Goal: Navigation & Orientation: Find specific page/section

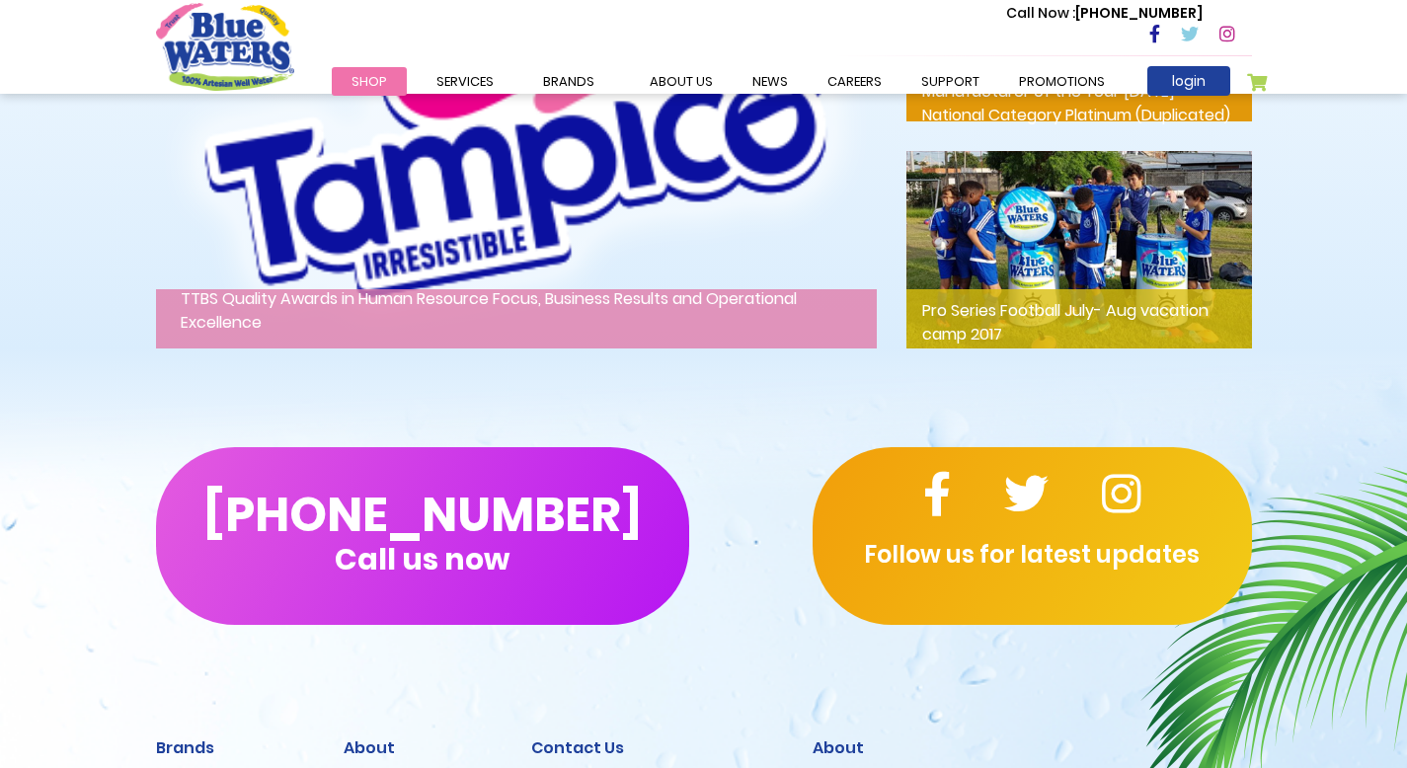
scroll to position [3353, 0]
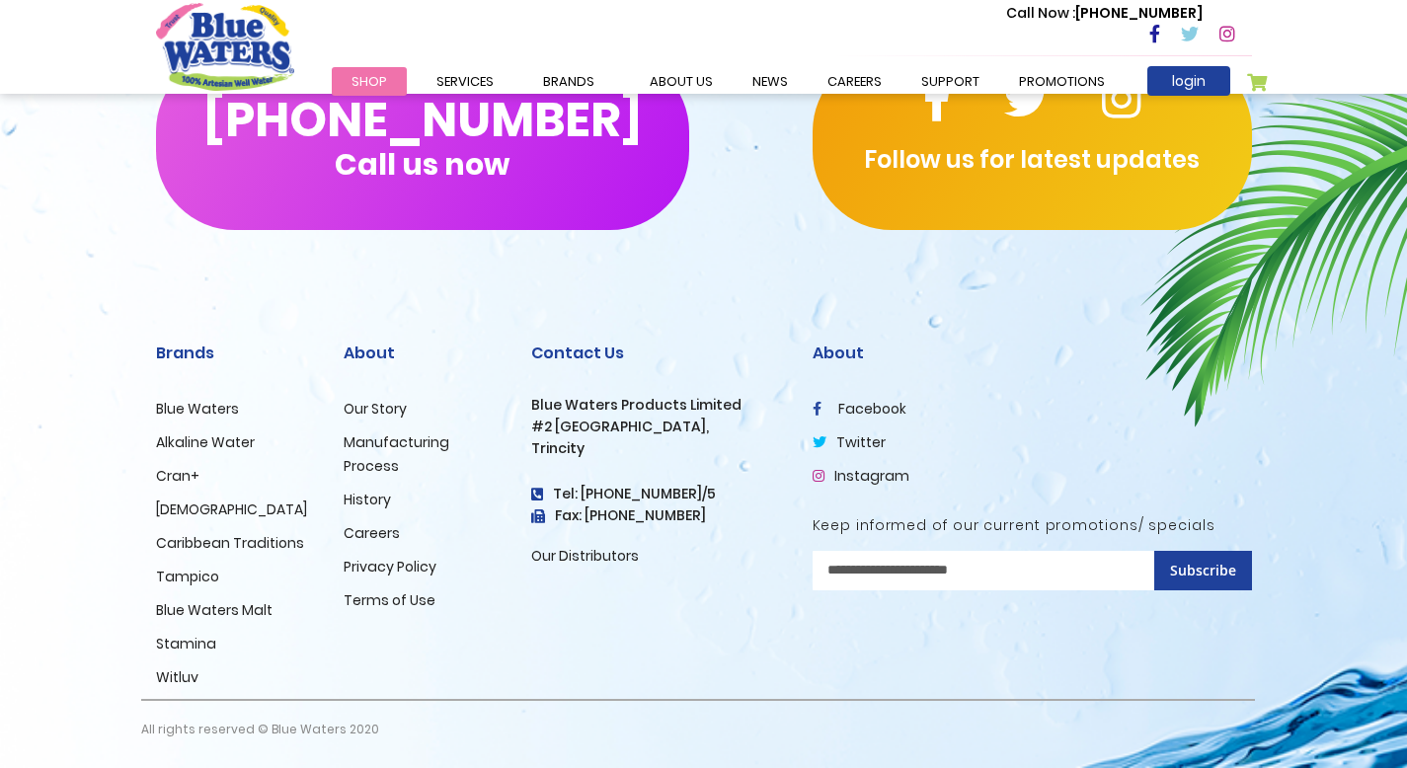
click at [270, 541] on link "Caribbean Traditions" at bounding box center [230, 543] width 148 height 20
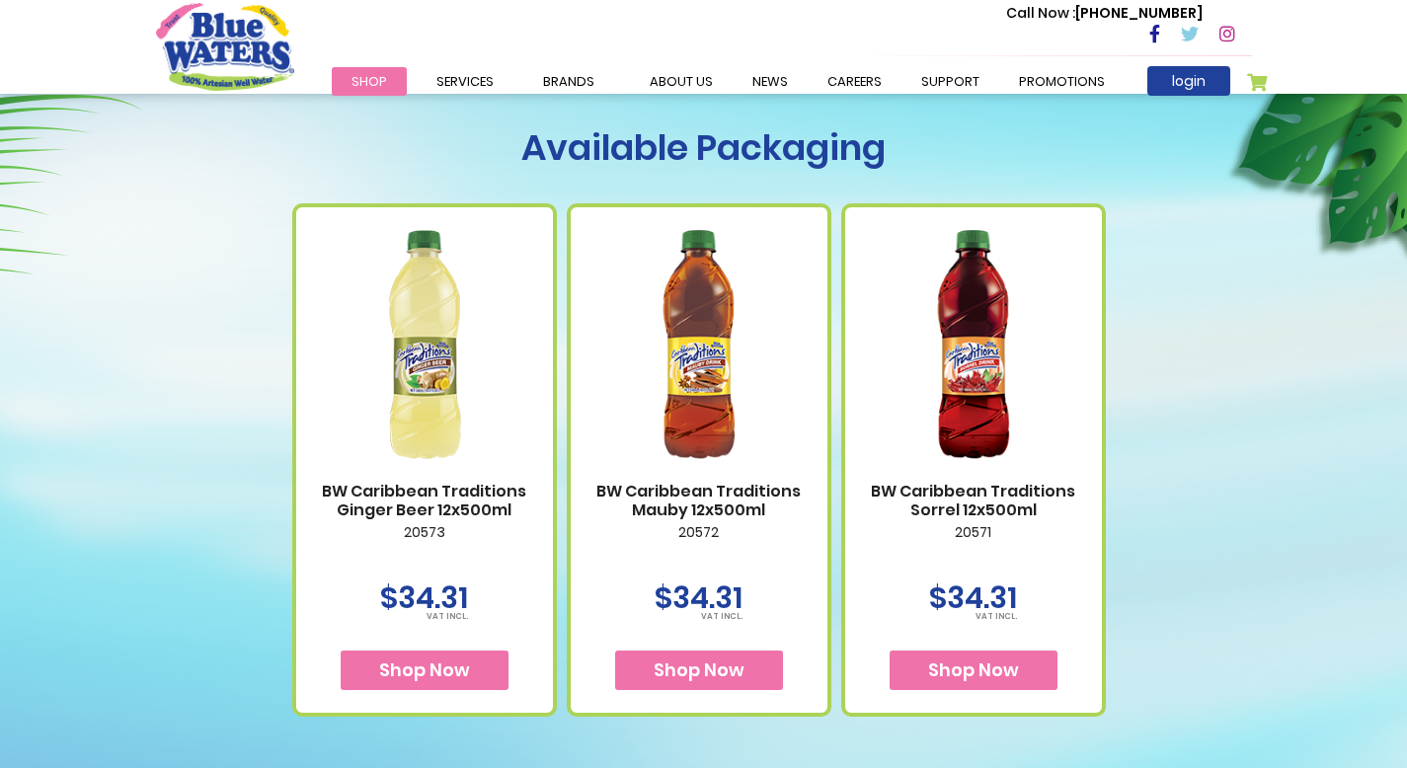
scroll to position [723, 0]
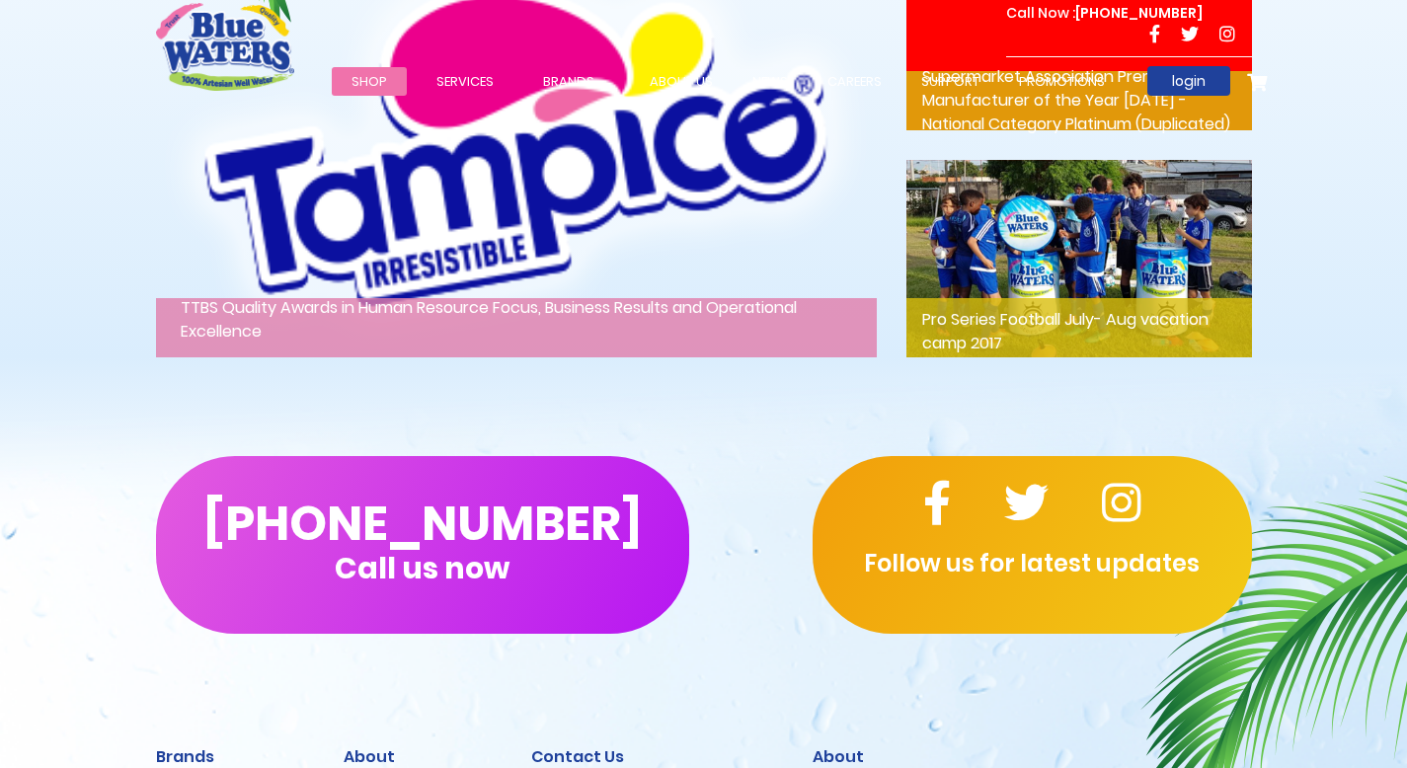
scroll to position [3353, 0]
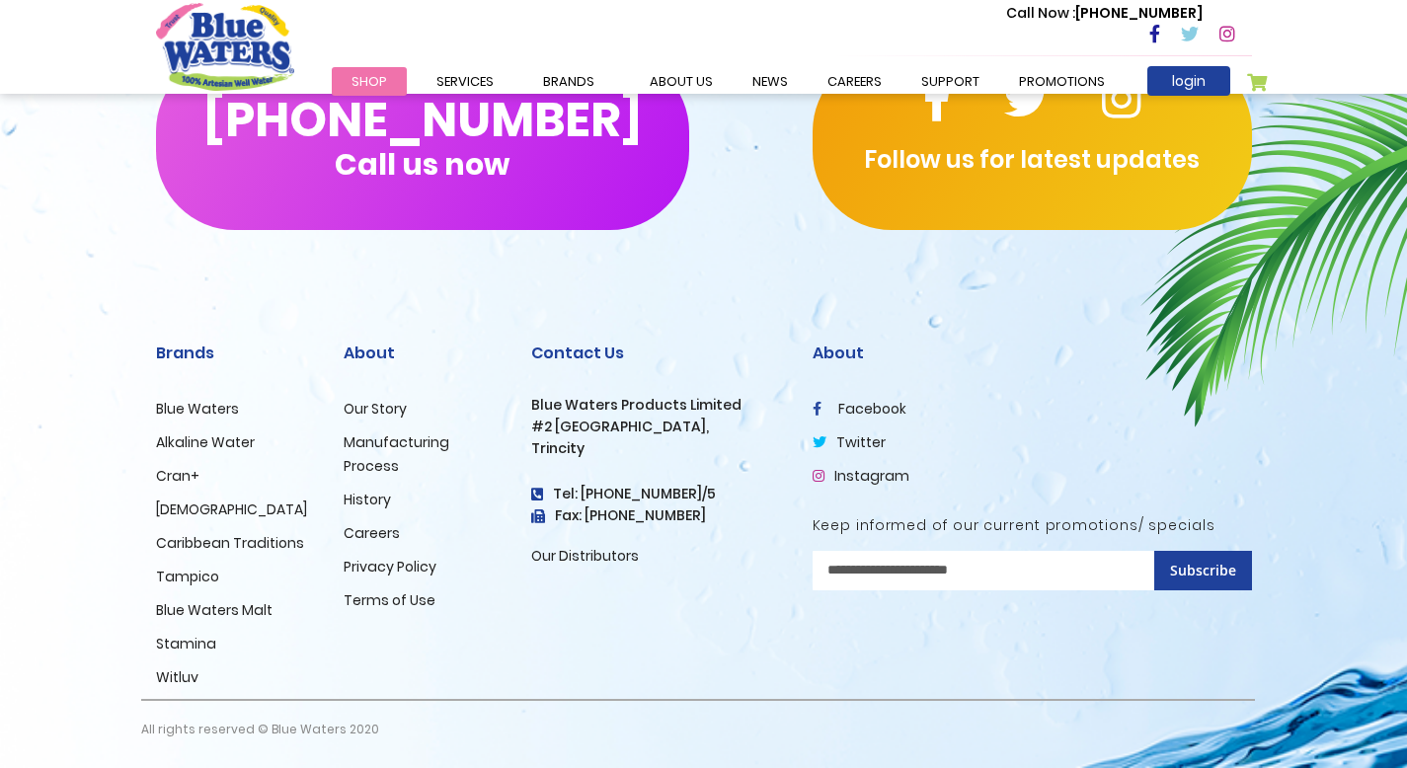
click at [189, 650] on link "Stamina" at bounding box center [186, 644] width 60 height 20
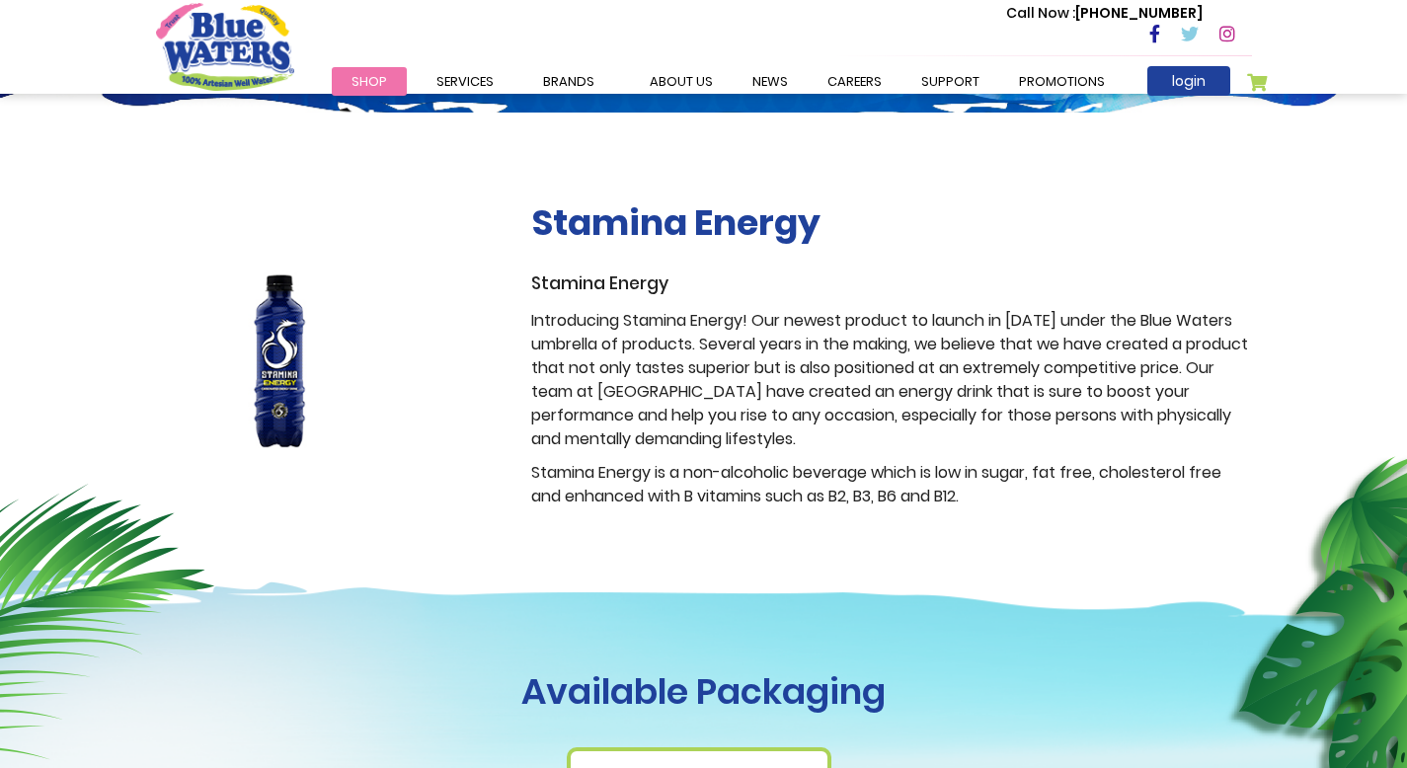
scroll to position [276, 0]
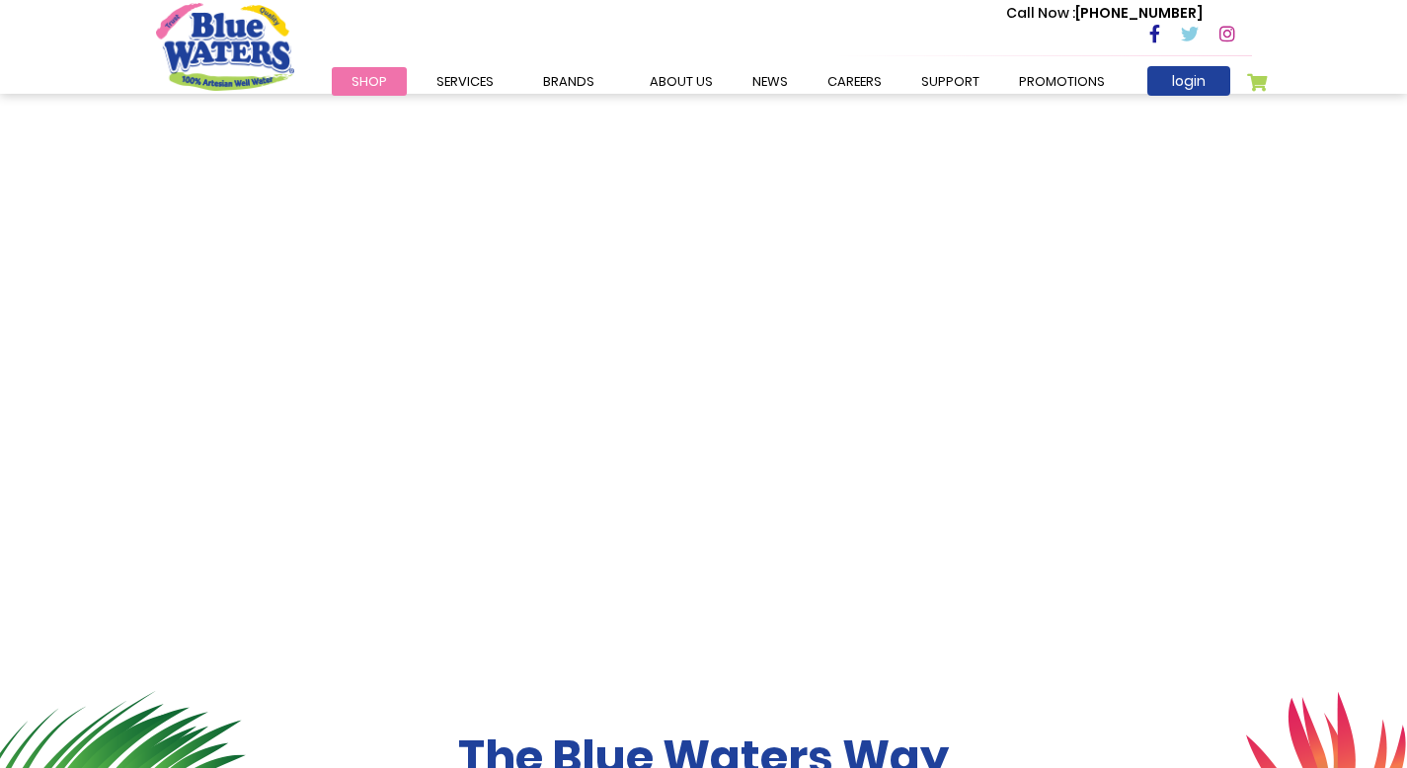
scroll to position [3353, 0]
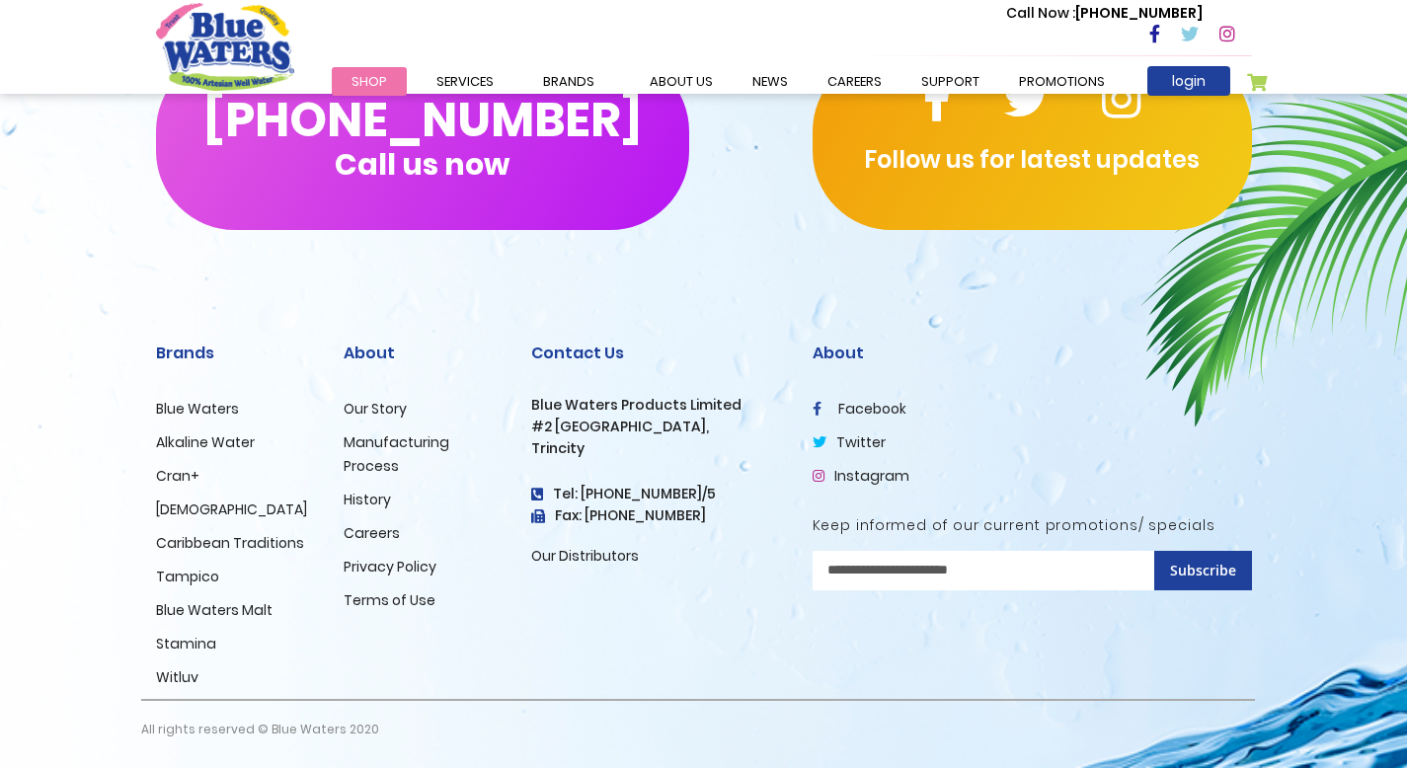
click at [181, 507] on link "[DEMOGRAPHIC_DATA]" at bounding box center [231, 510] width 151 height 20
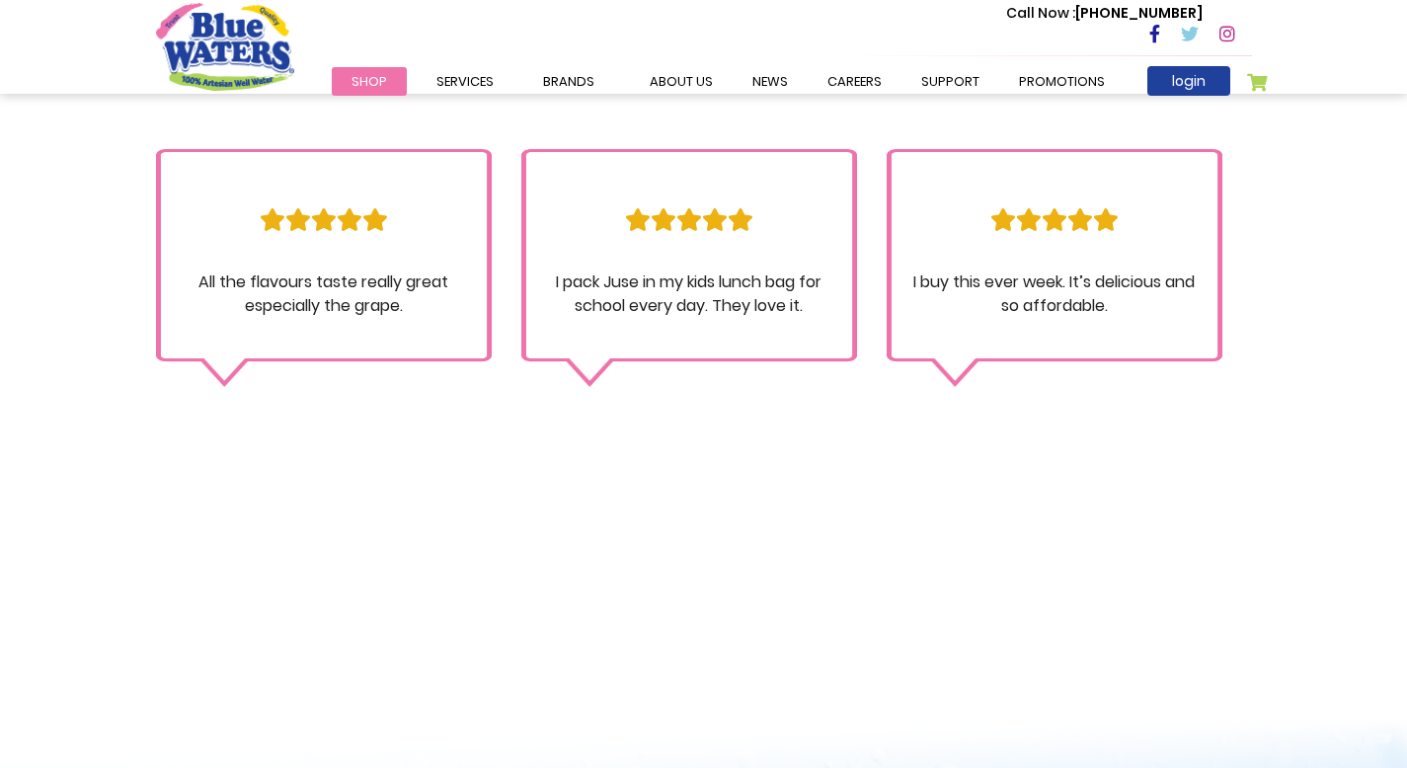
scroll to position [1809, 0]
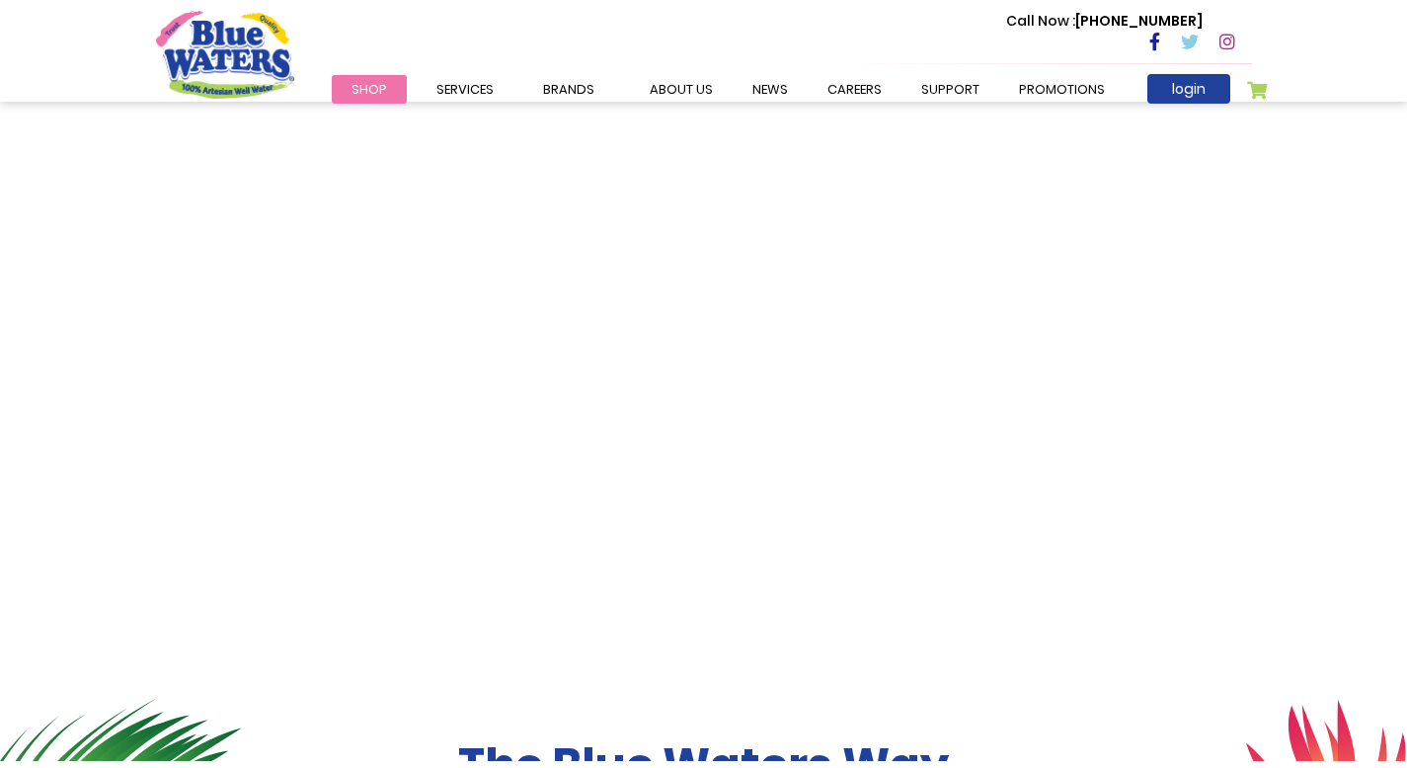
scroll to position [3353, 0]
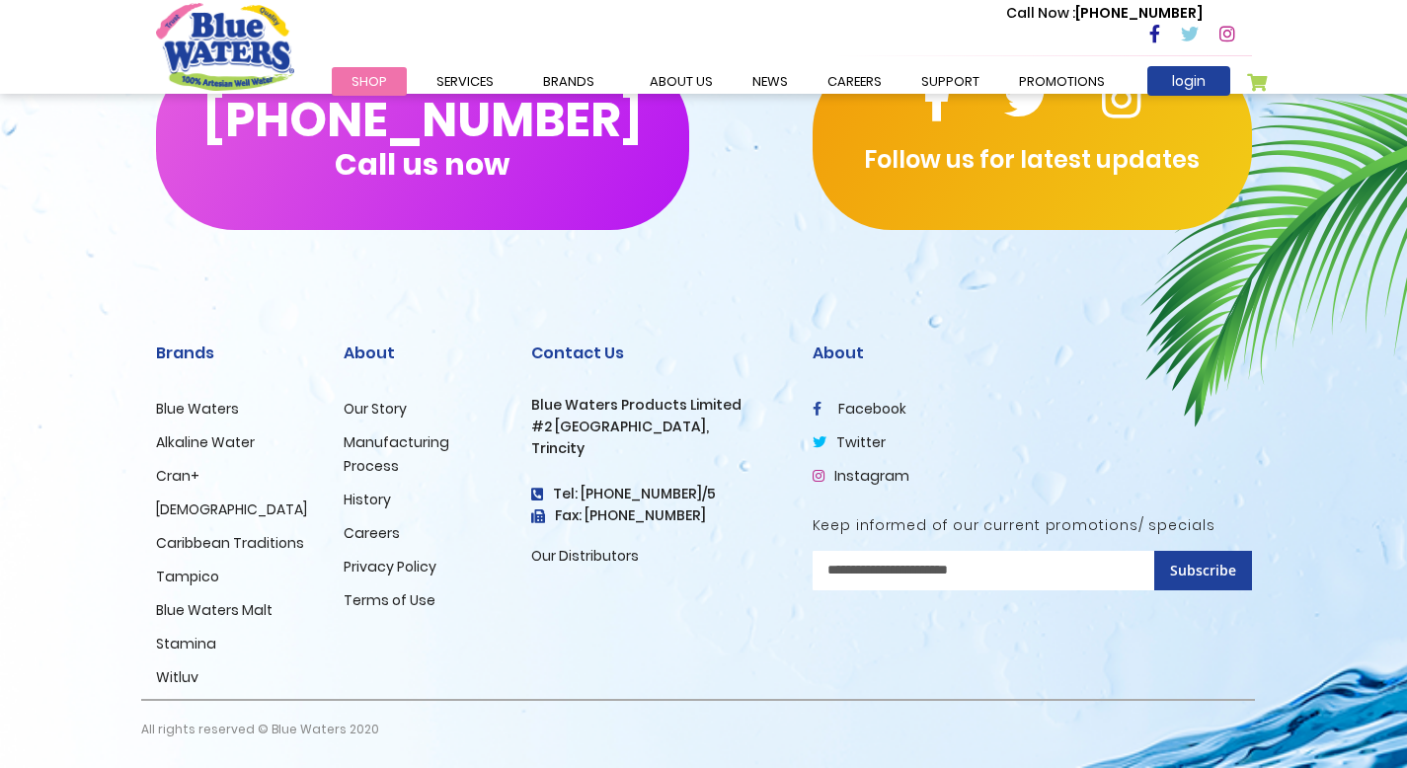
click at [185, 475] on link "Cran+" at bounding box center [177, 476] width 43 height 20
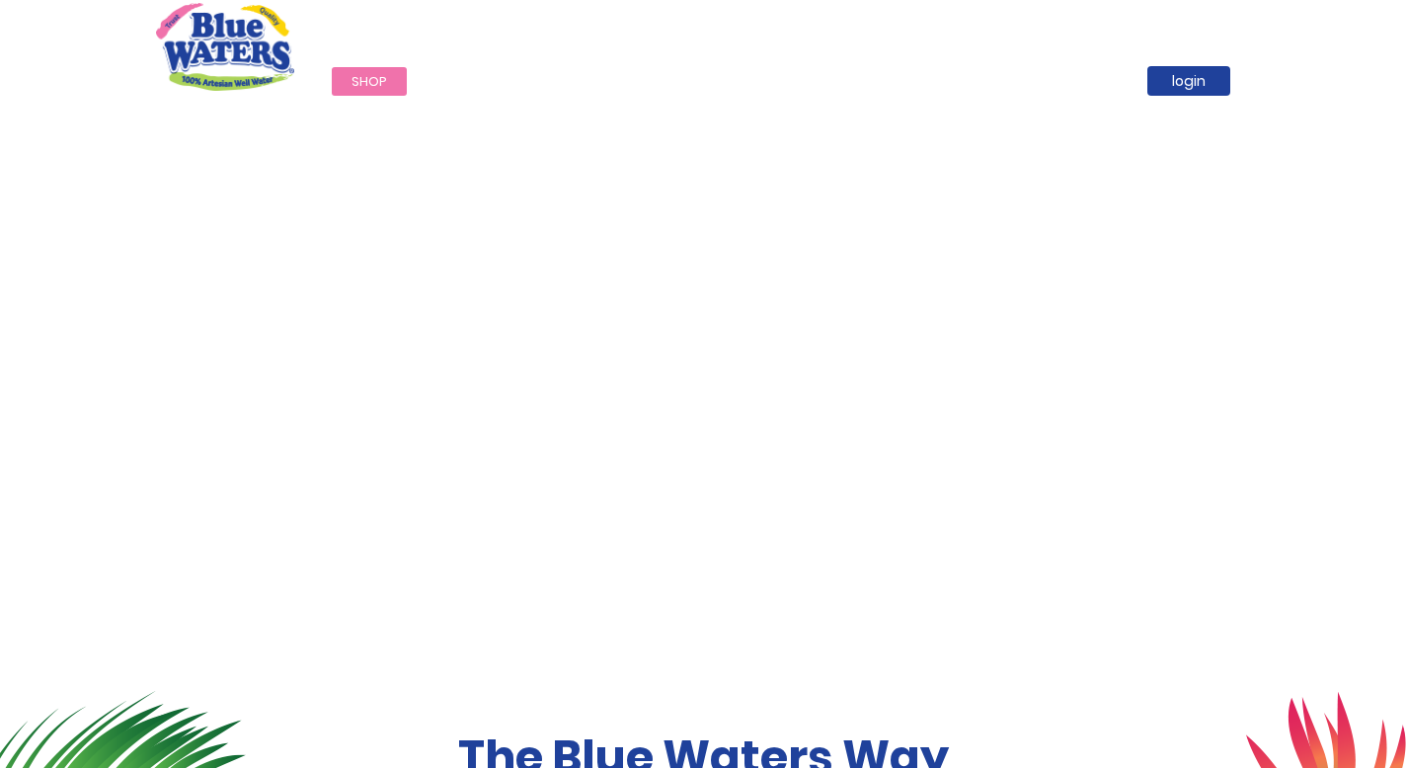
scroll to position [3353, 0]
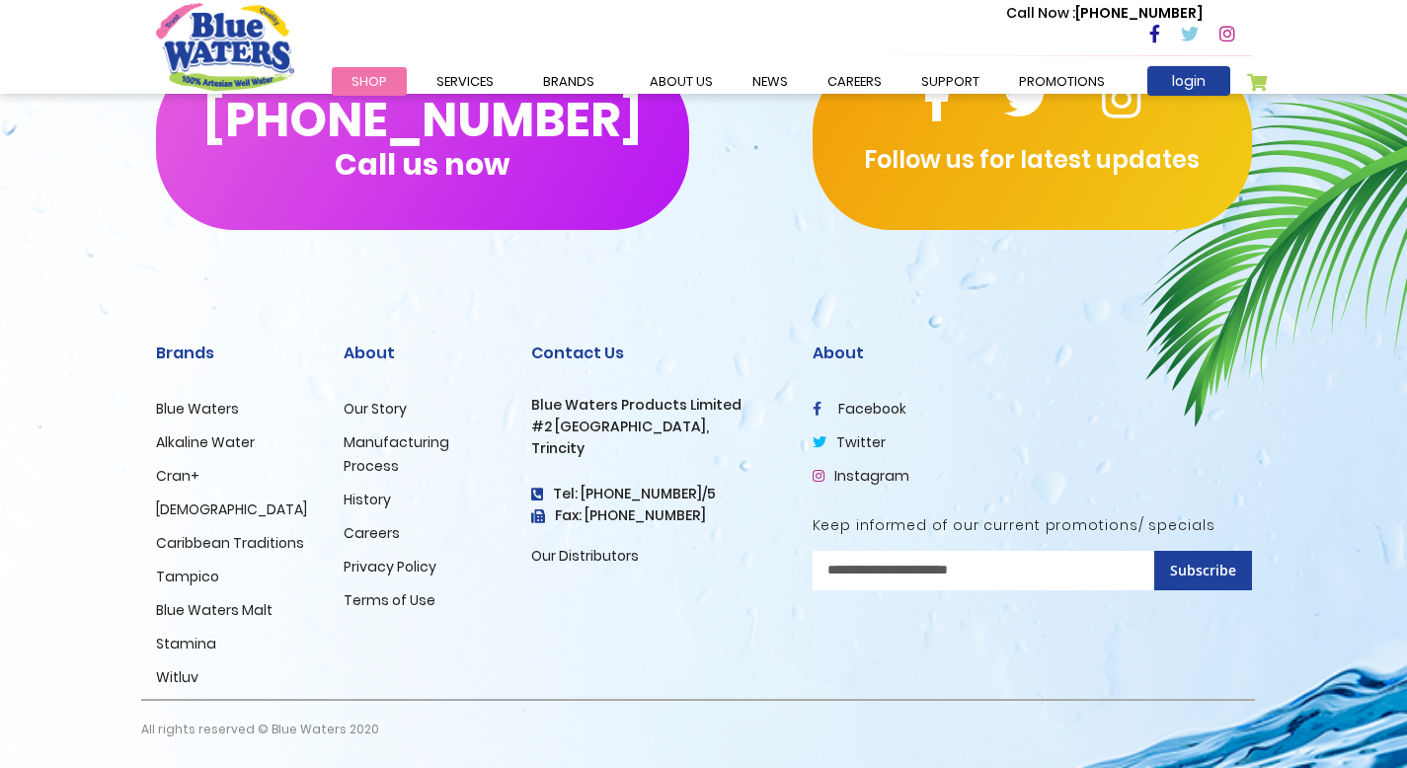
click at [185, 681] on link "Witluv" at bounding box center [177, 678] width 42 height 20
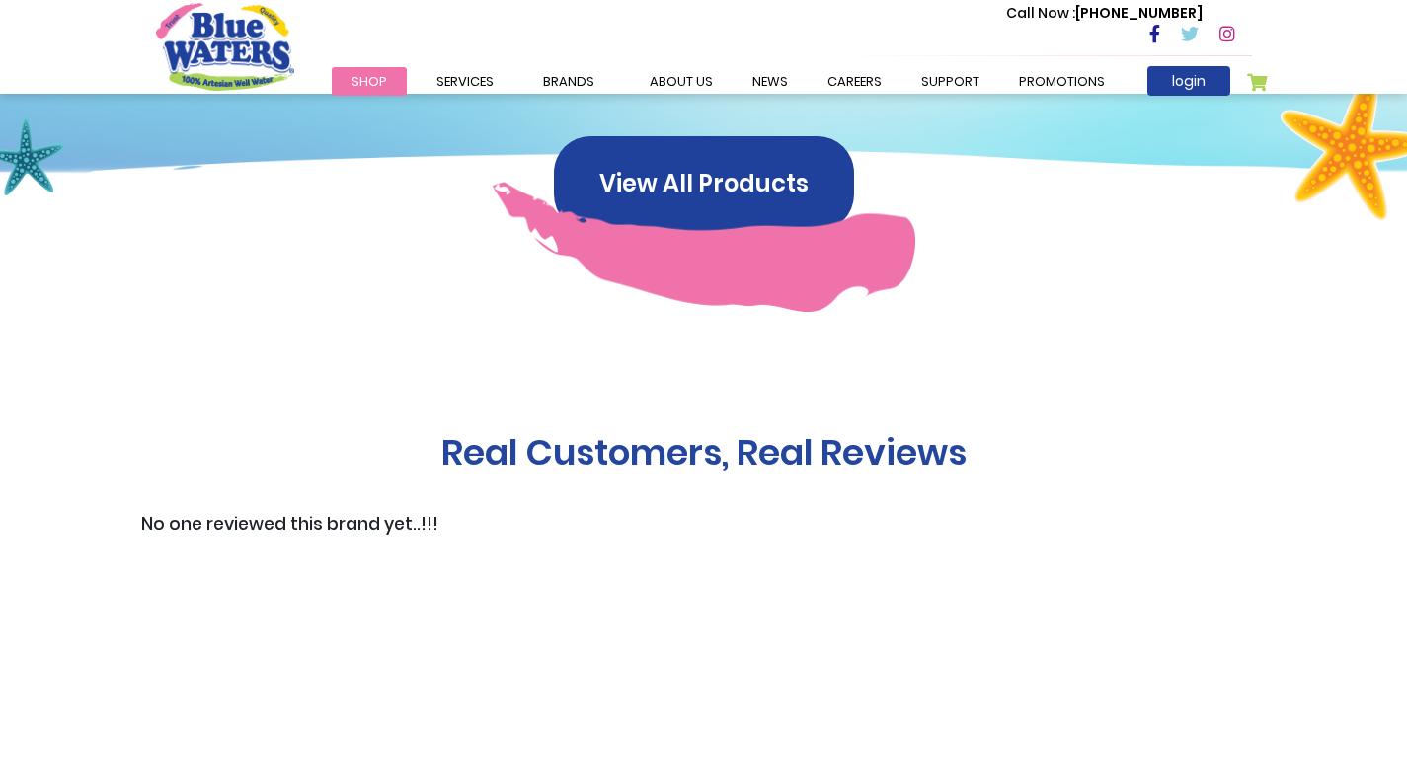
scroll to position [1569, 0]
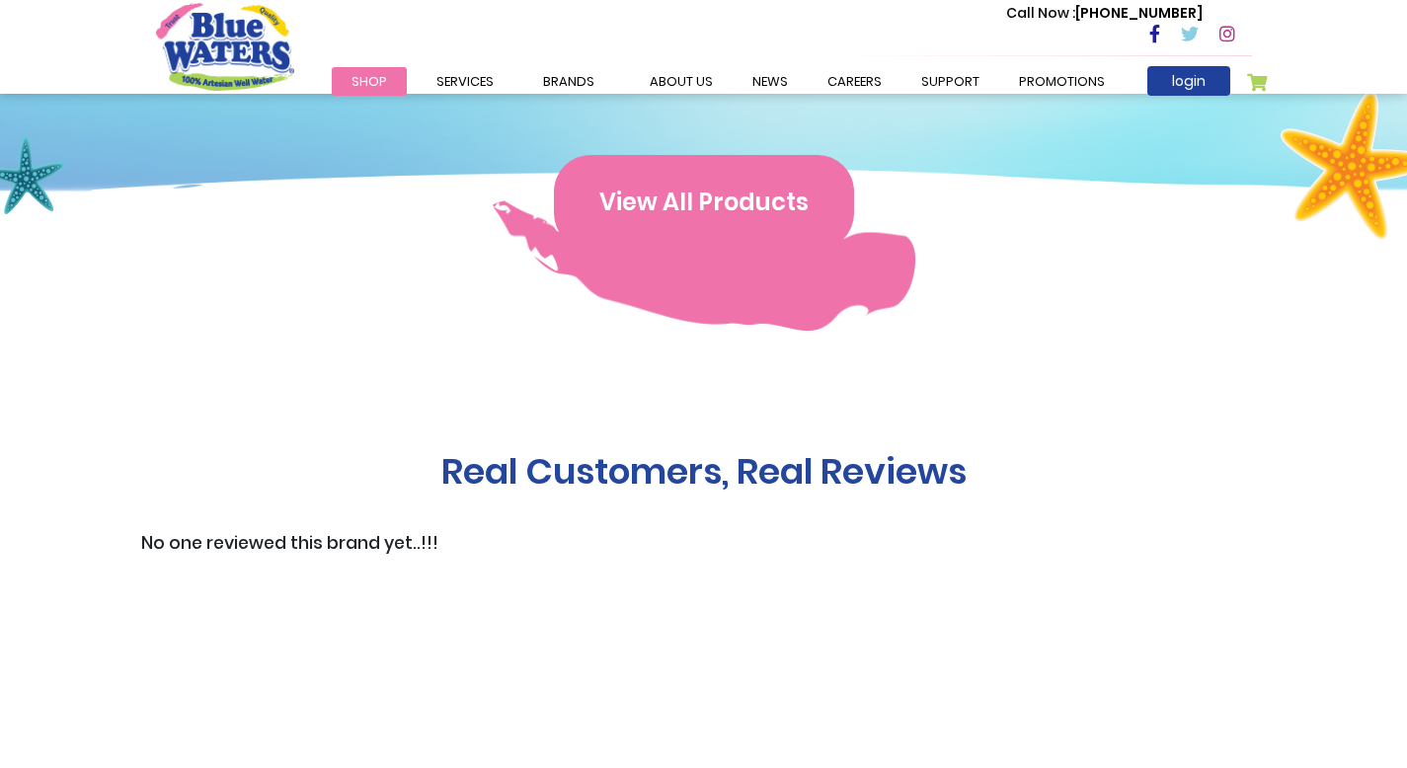
click at [626, 218] on button "View All Products" at bounding box center [704, 202] width 300 height 95
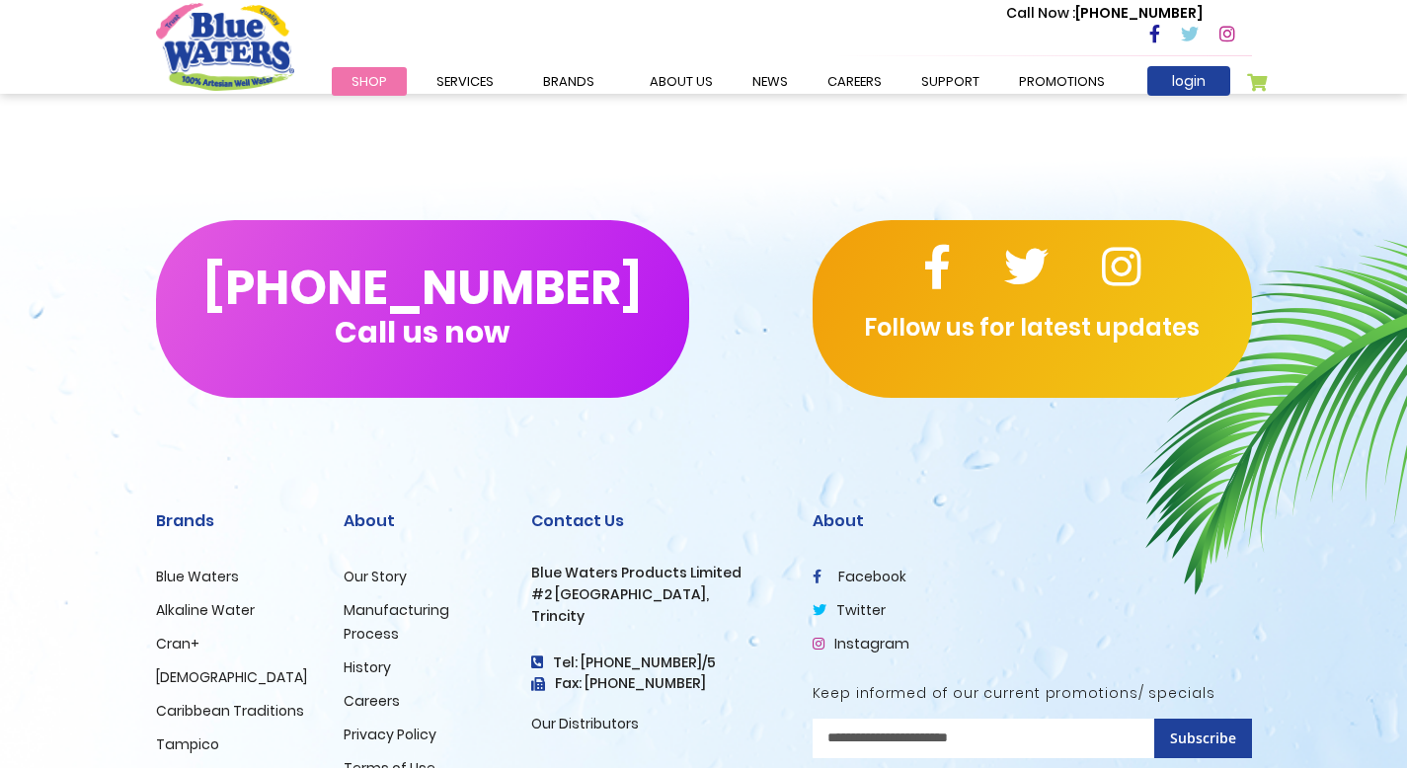
scroll to position [419, 0]
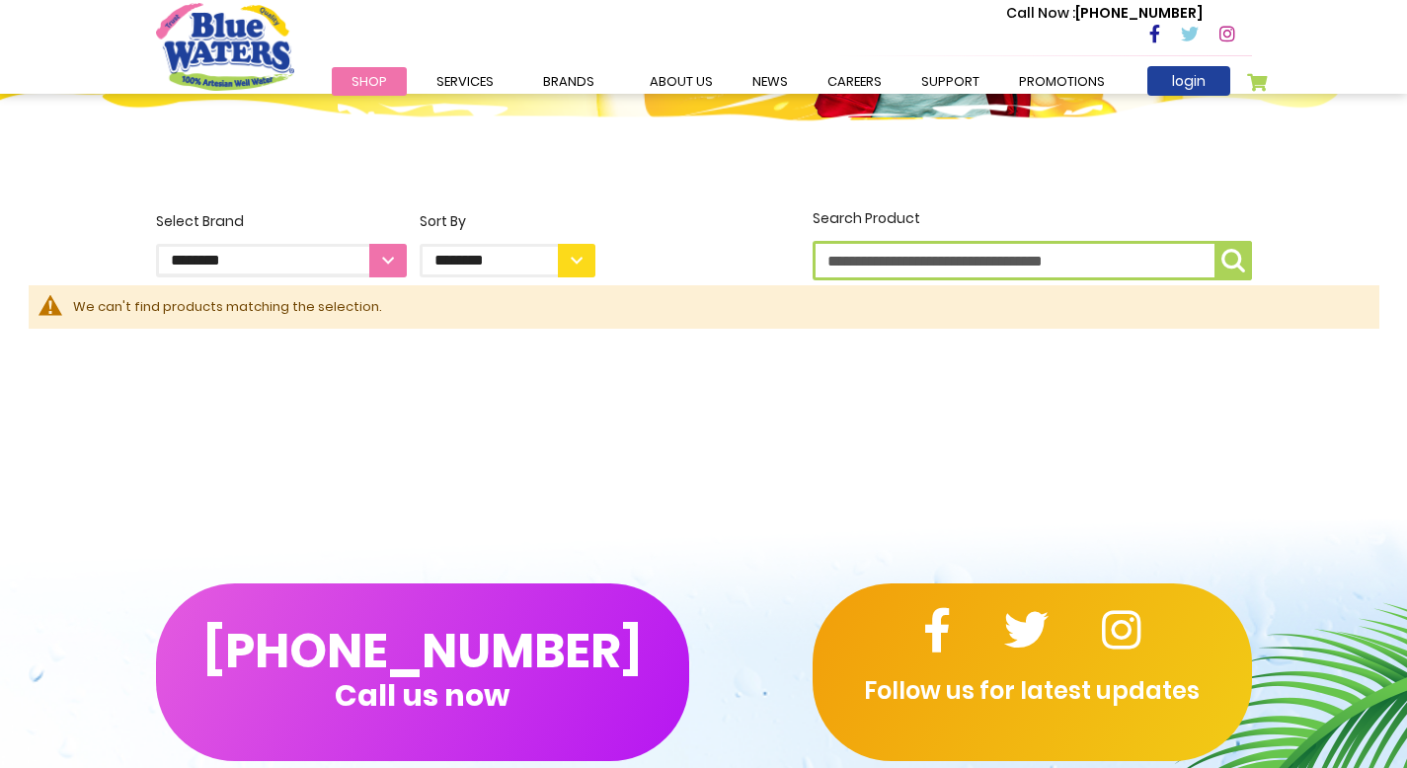
click at [573, 262] on select "**********" at bounding box center [508, 261] width 176 height 34
click at [378, 267] on select "**********" at bounding box center [281, 261] width 251 height 34
select select "**********"
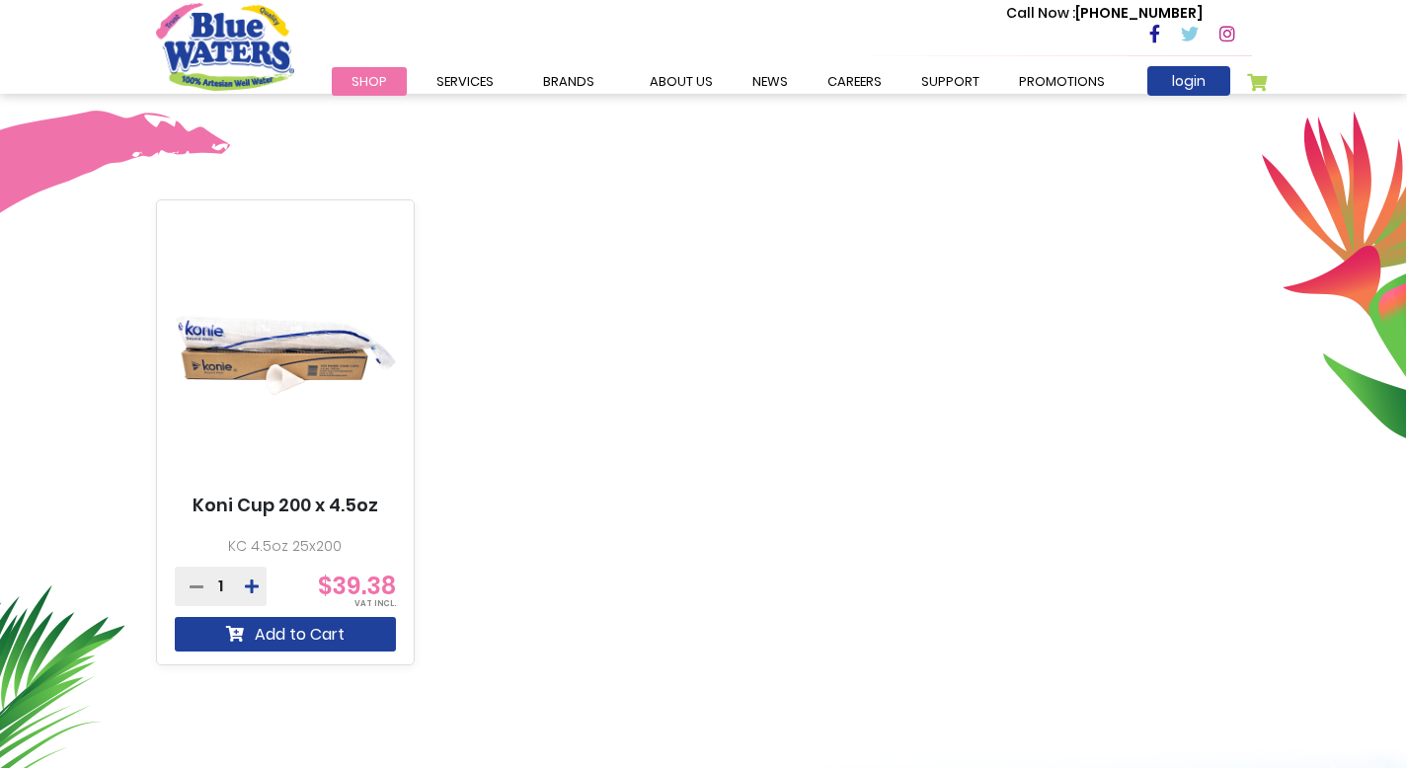
scroll to position [640, 0]
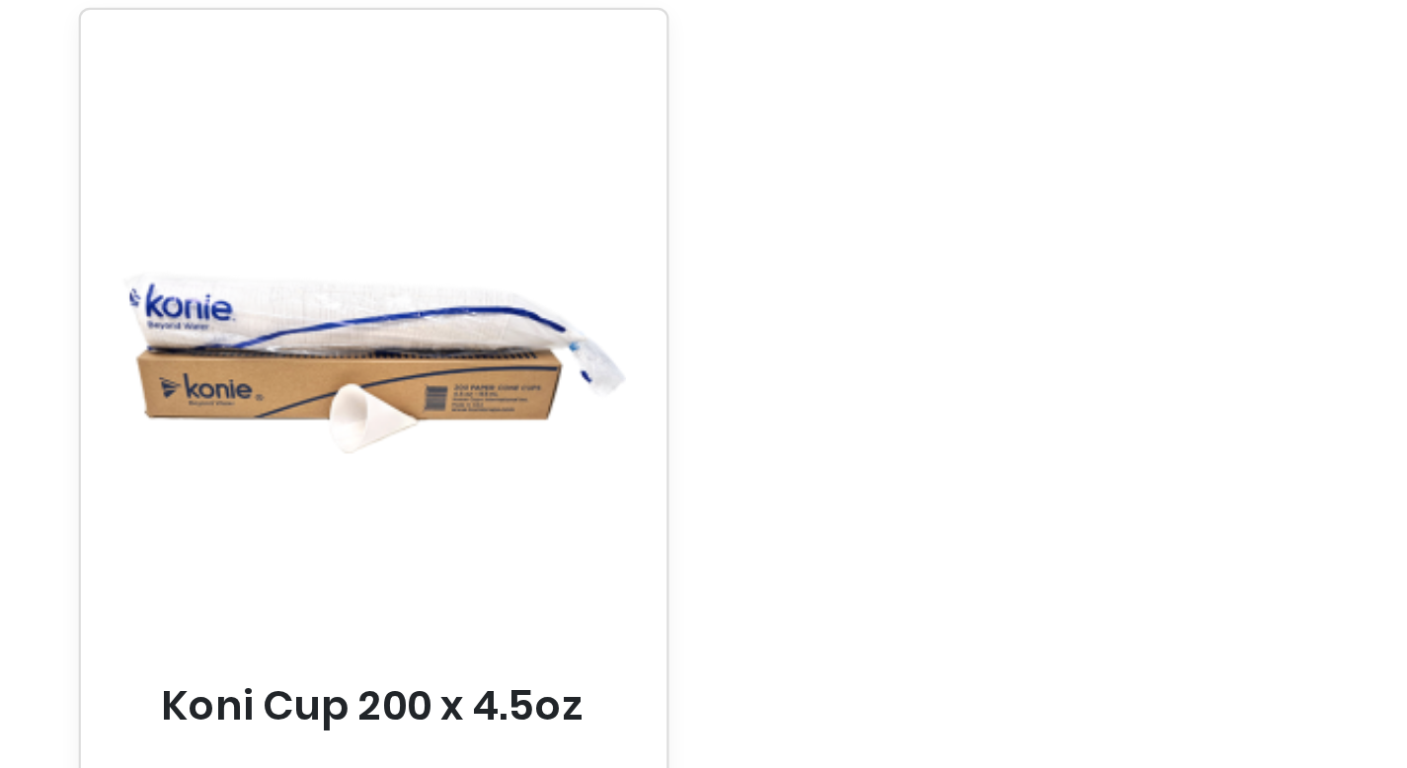
click at [215, 330] on img at bounding box center [286, 345] width 222 height 278
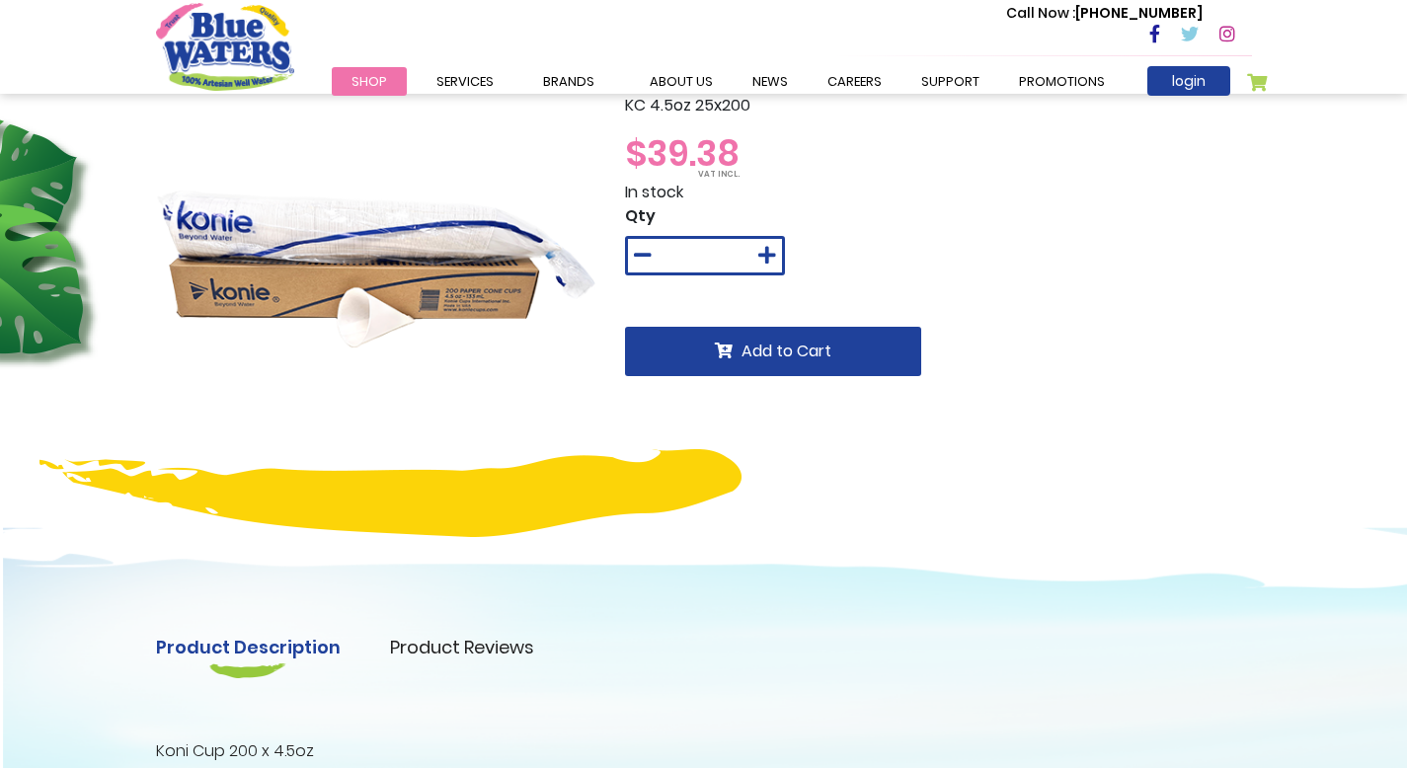
scroll to position [1, 0]
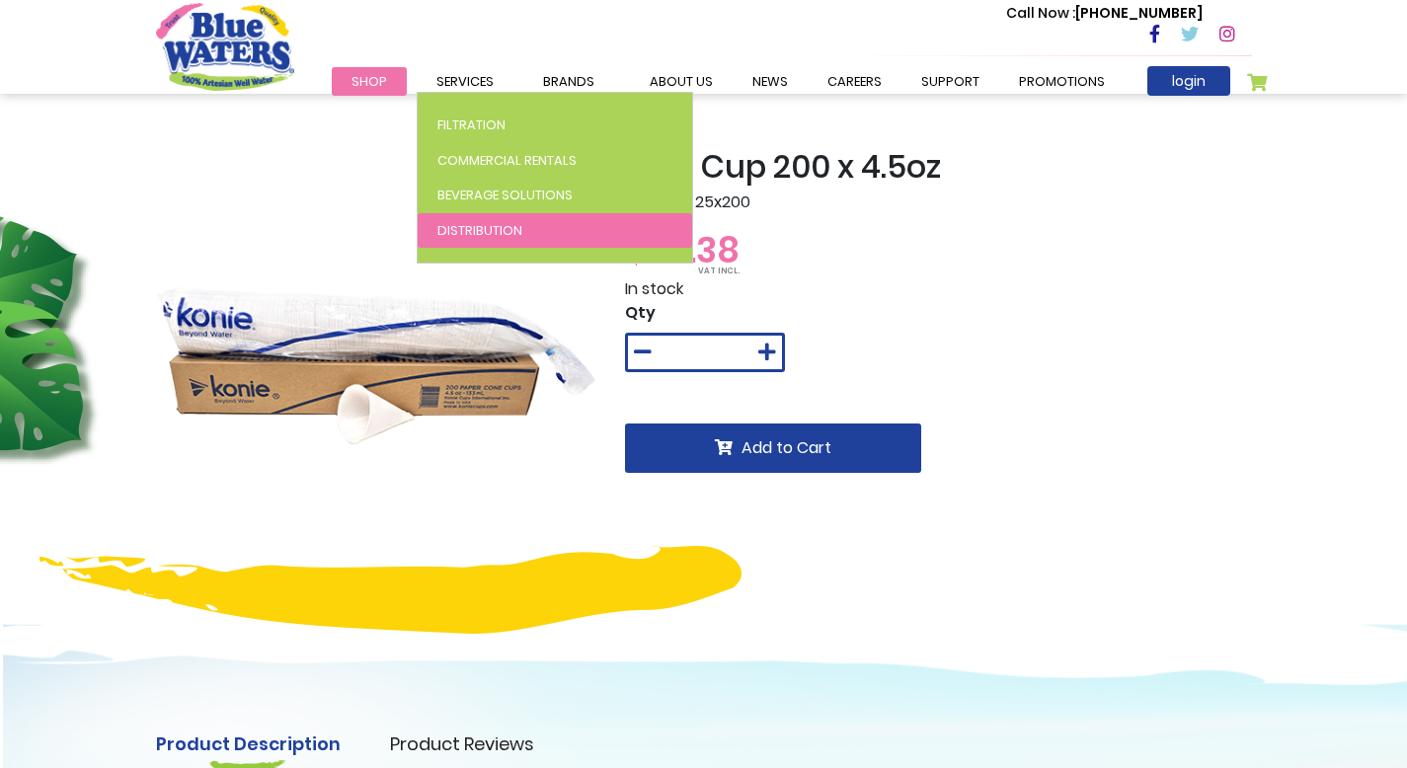
click at [469, 220] on link "Distribution" at bounding box center [555, 231] width 275 height 36
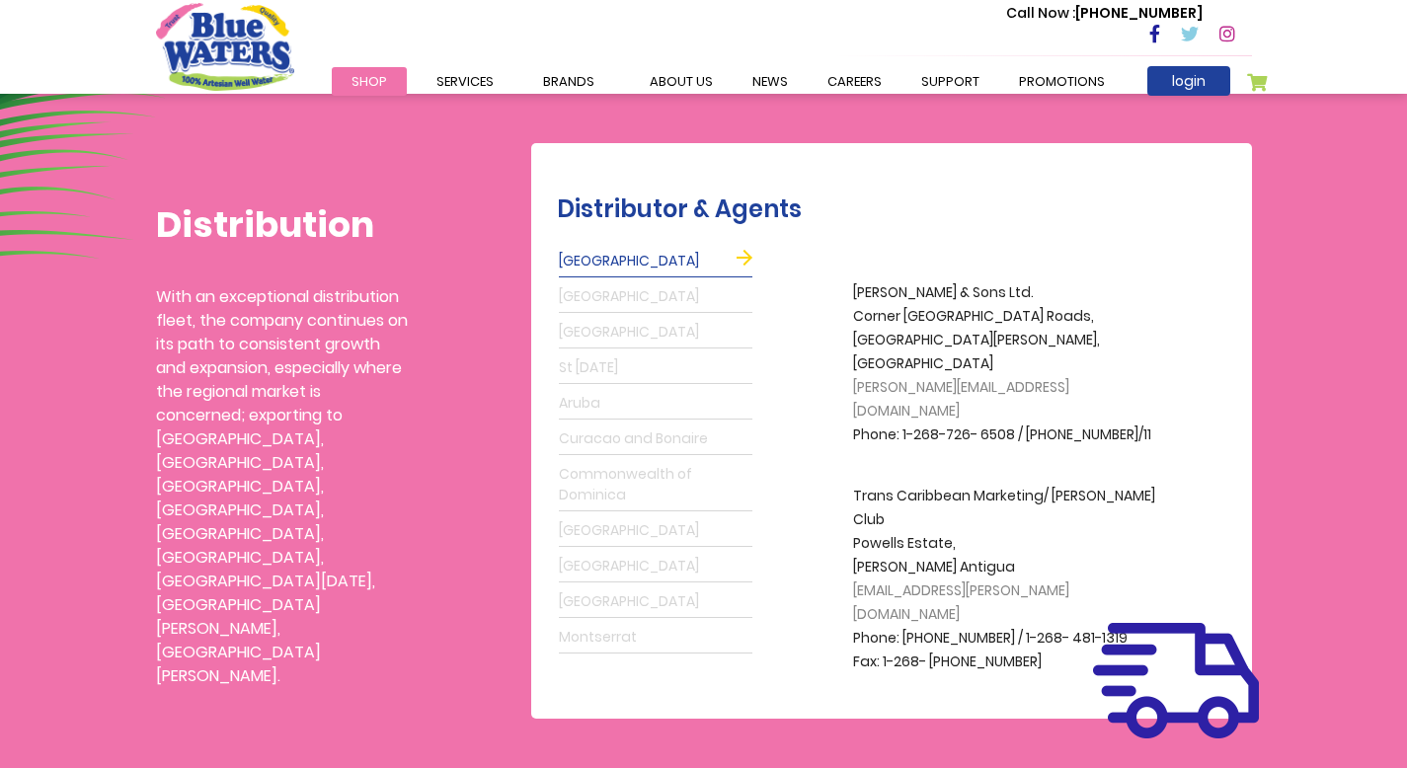
scroll to position [496, 0]
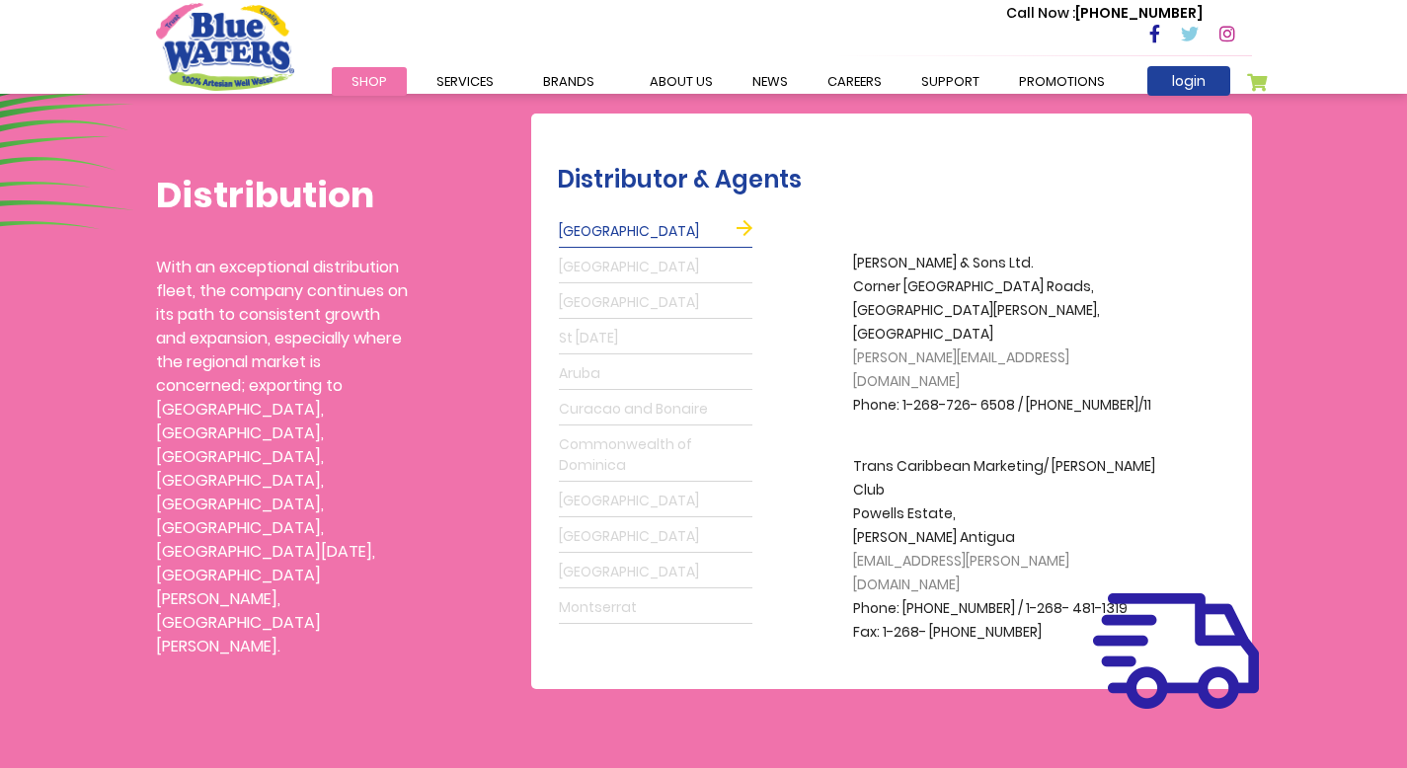
click at [626, 275] on link "[GEOGRAPHIC_DATA]" at bounding box center [656, 268] width 194 height 32
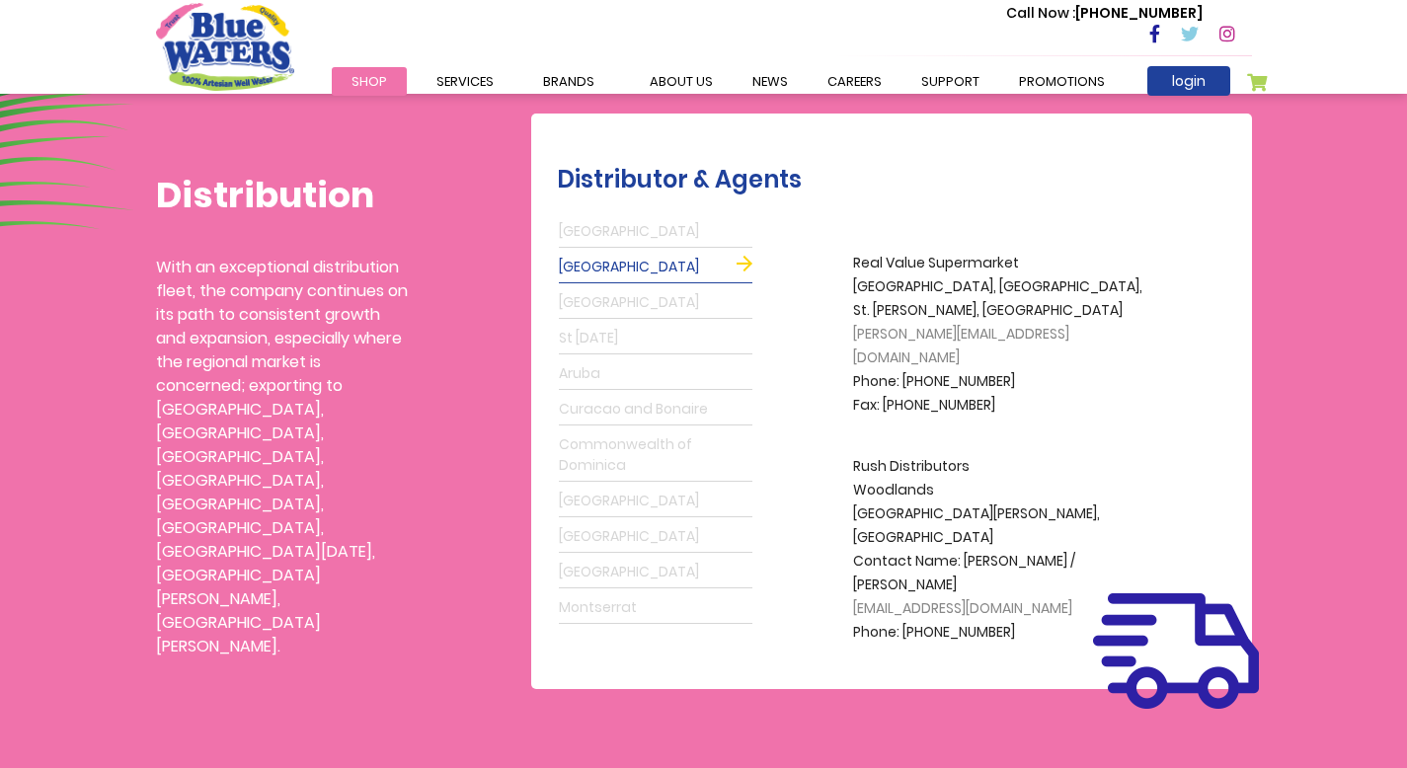
click at [619, 301] on link "[GEOGRAPHIC_DATA]" at bounding box center [656, 303] width 194 height 32
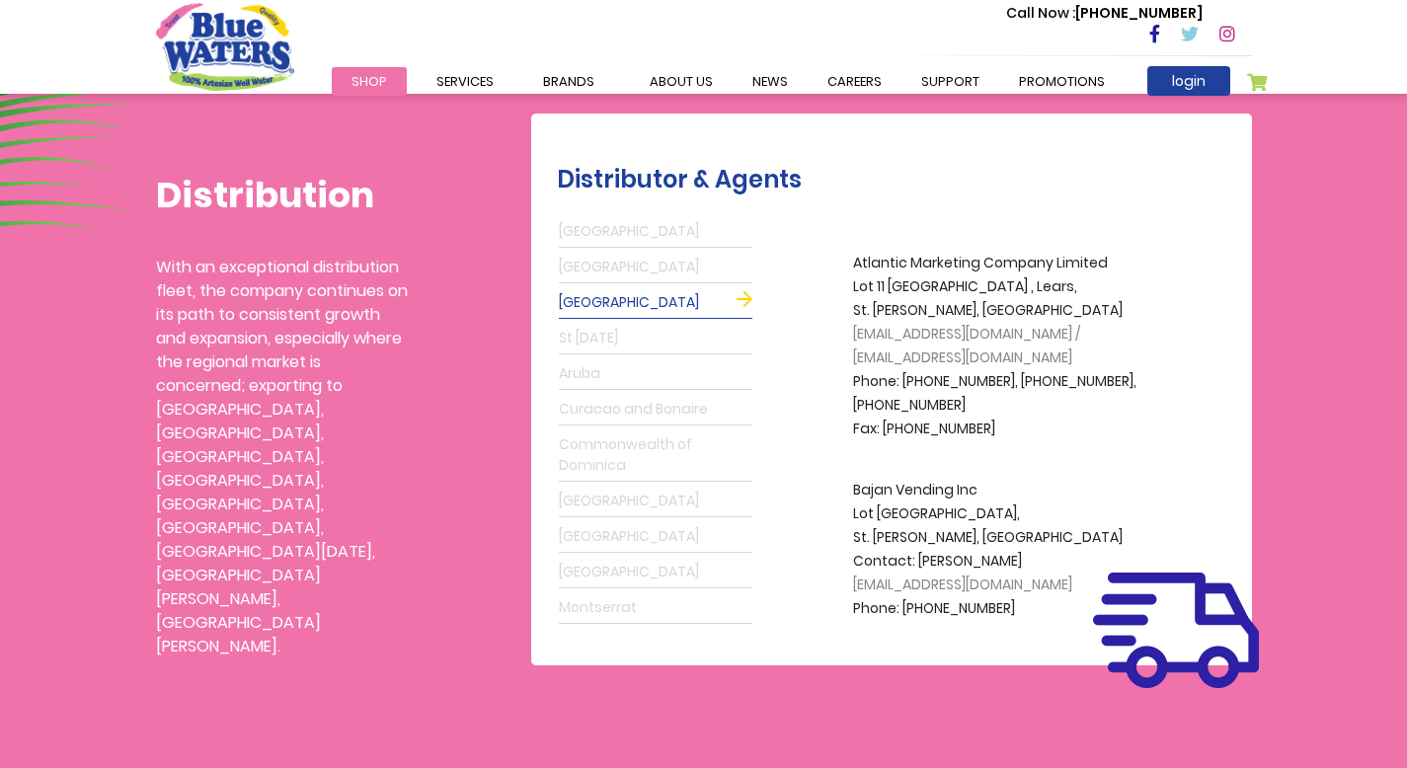
click at [622, 333] on link "St Lucia" at bounding box center [656, 339] width 194 height 32
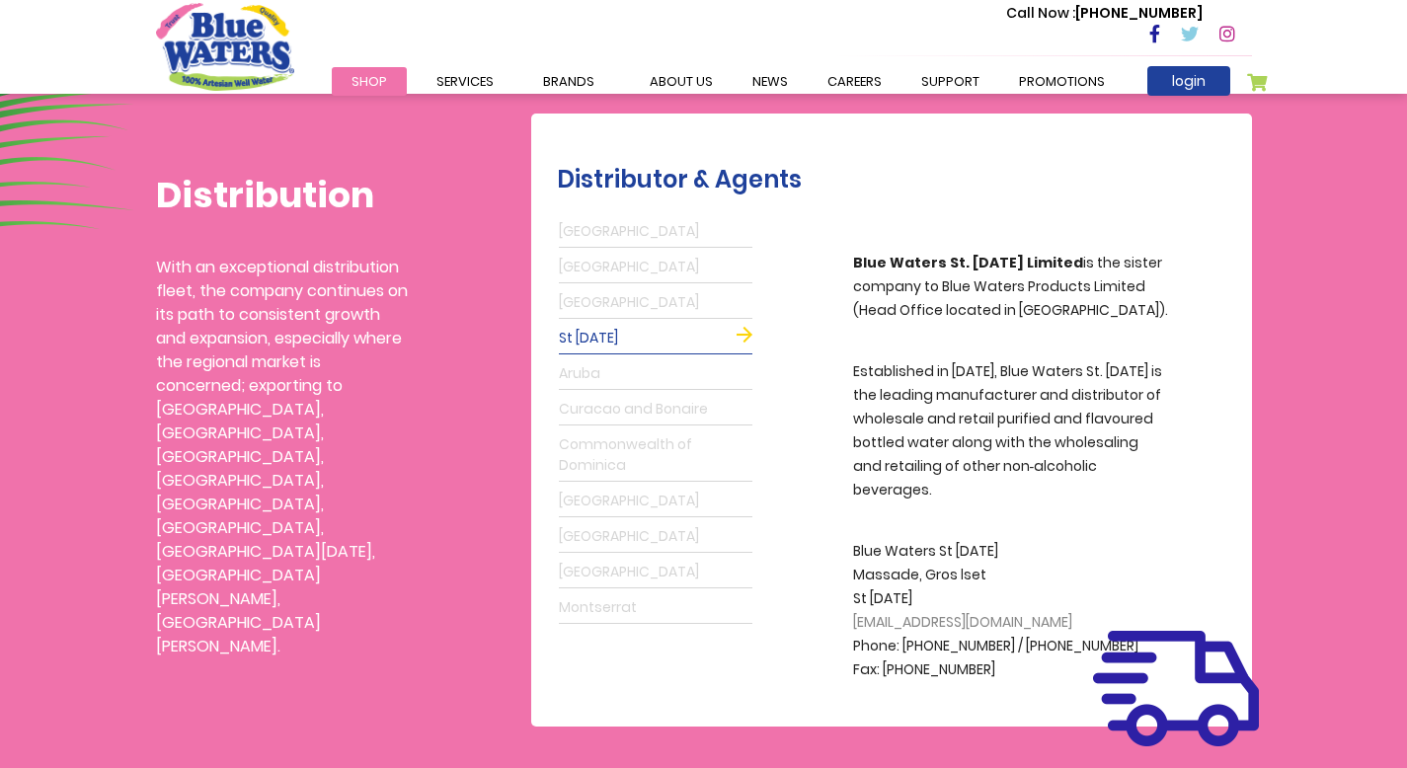
click at [614, 374] on link "Aruba" at bounding box center [656, 374] width 194 height 32
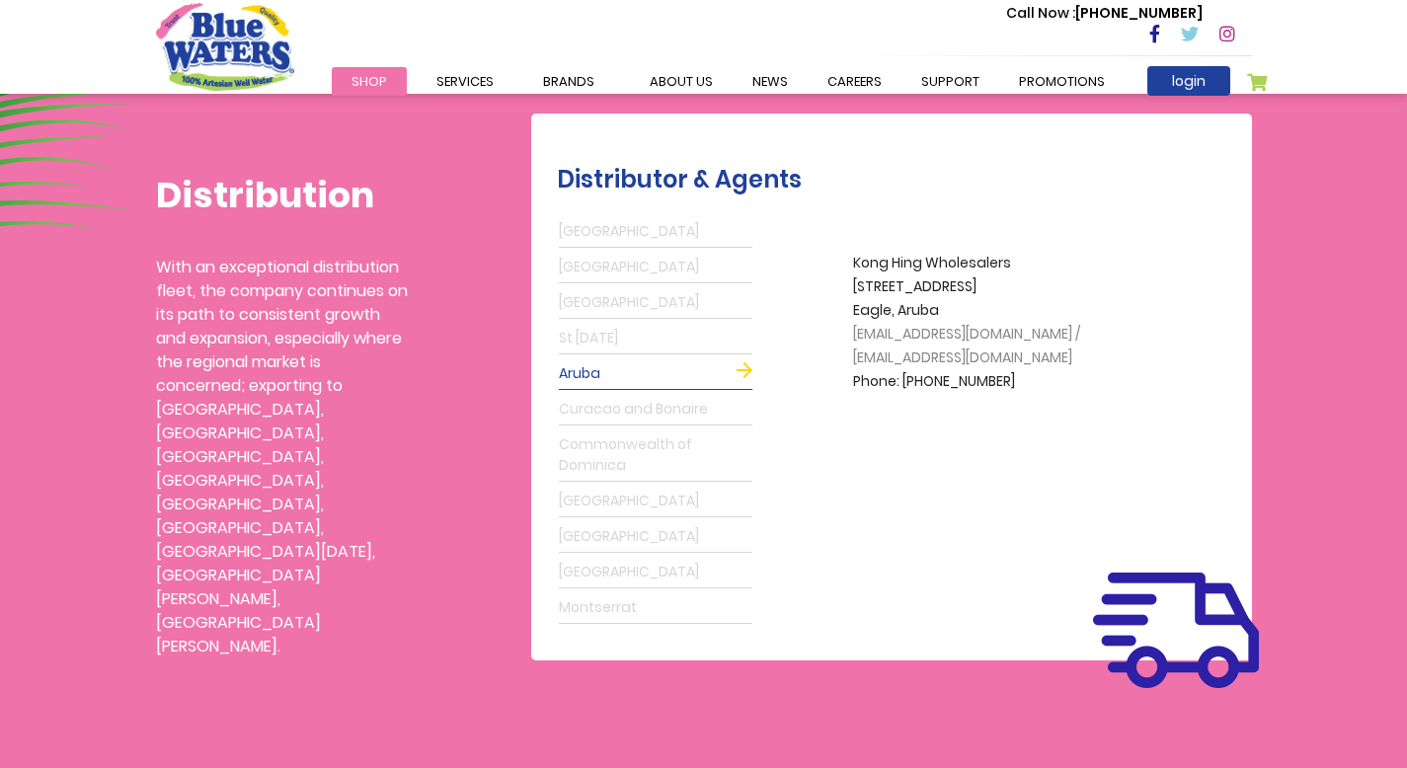
click at [610, 407] on link "Curacao and Bonaire" at bounding box center [656, 410] width 194 height 32
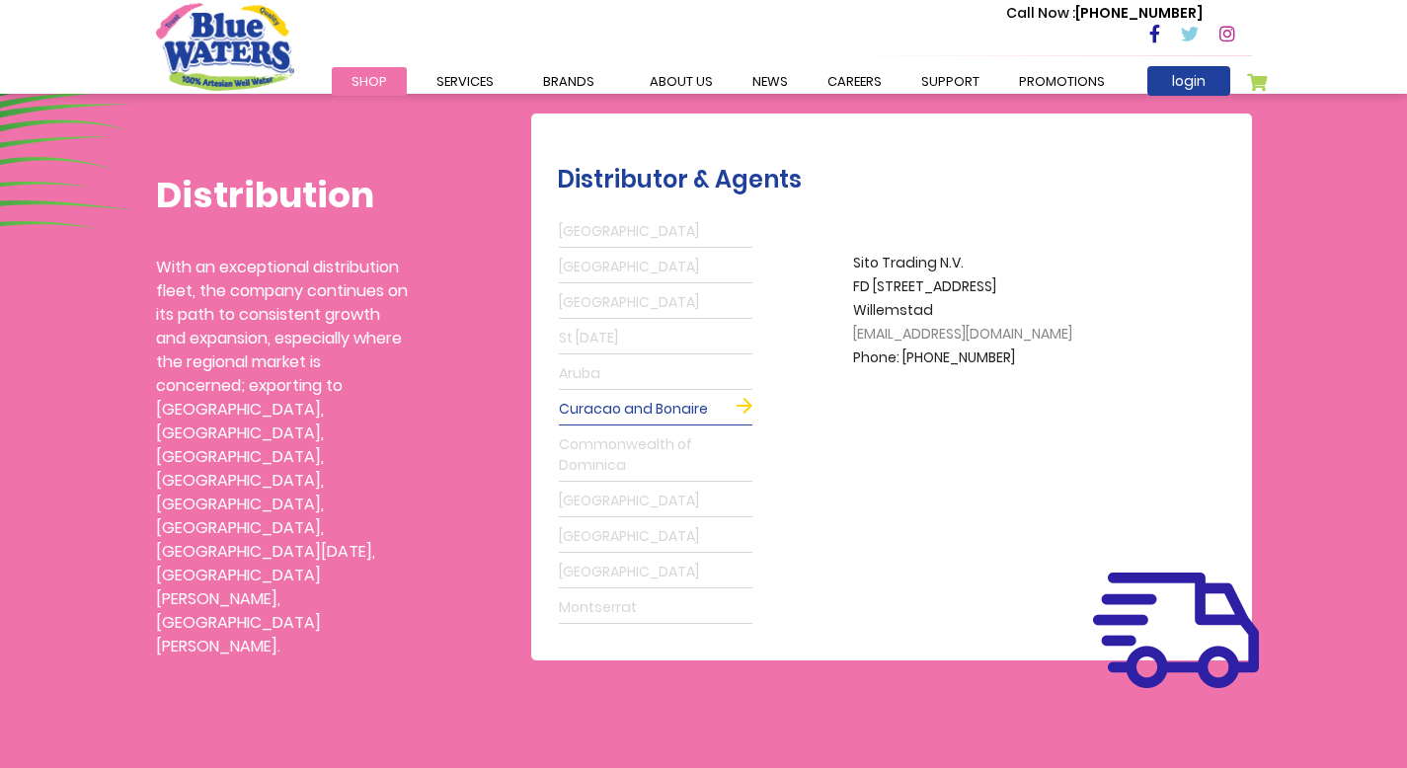
click at [615, 438] on link "Commonwealth of Dominica" at bounding box center [656, 456] width 194 height 52
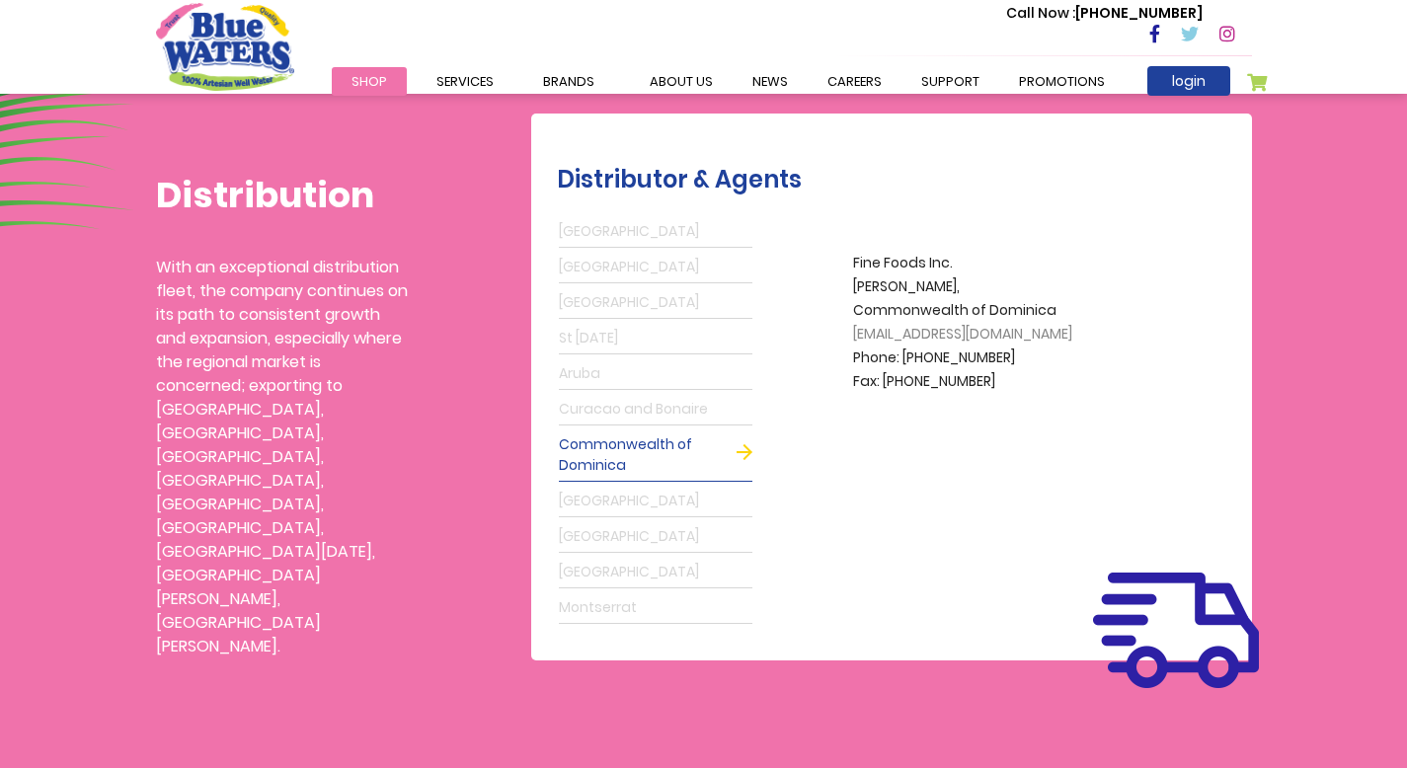
click at [613, 492] on link "Guyana" at bounding box center [656, 502] width 194 height 32
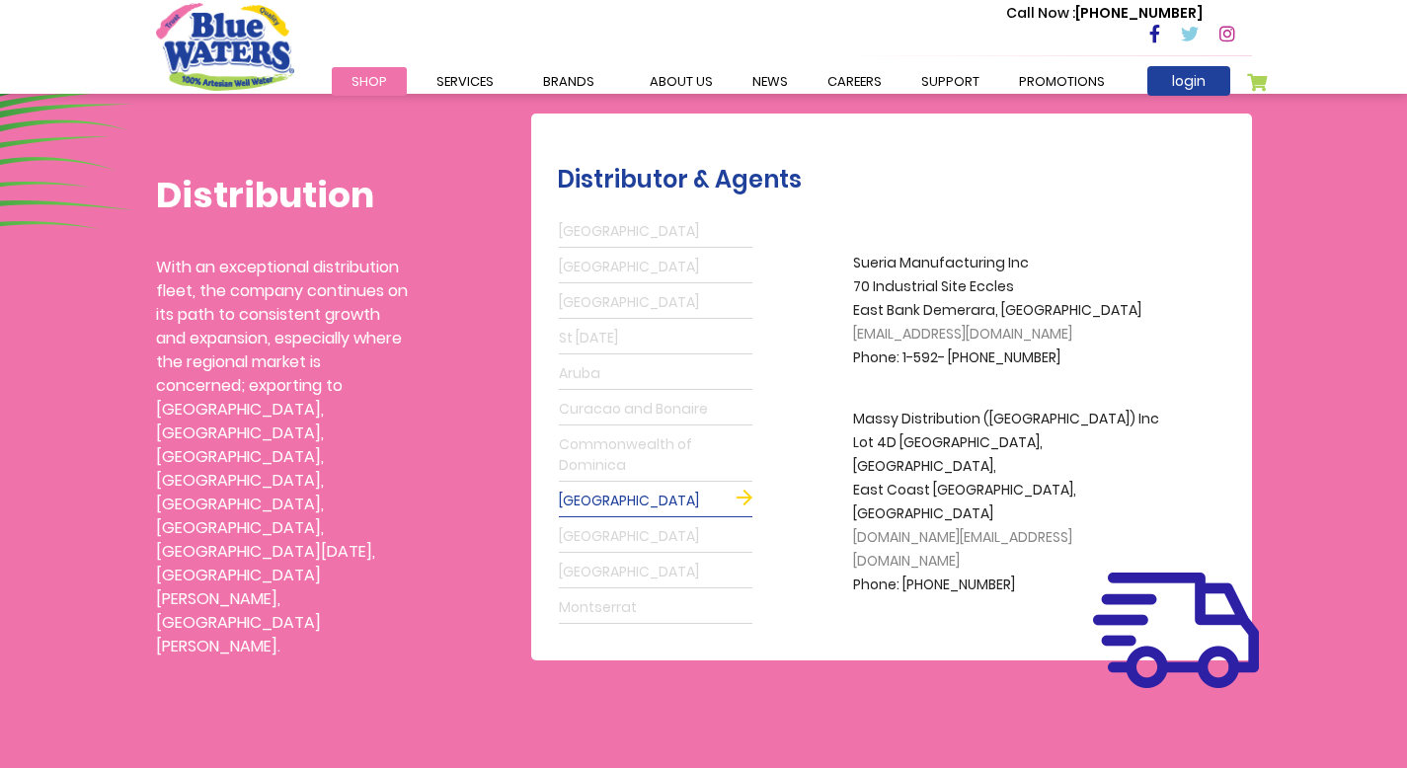
click at [614, 532] on link "St Maarten" at bounding box center [656, 537] width 194 height 32
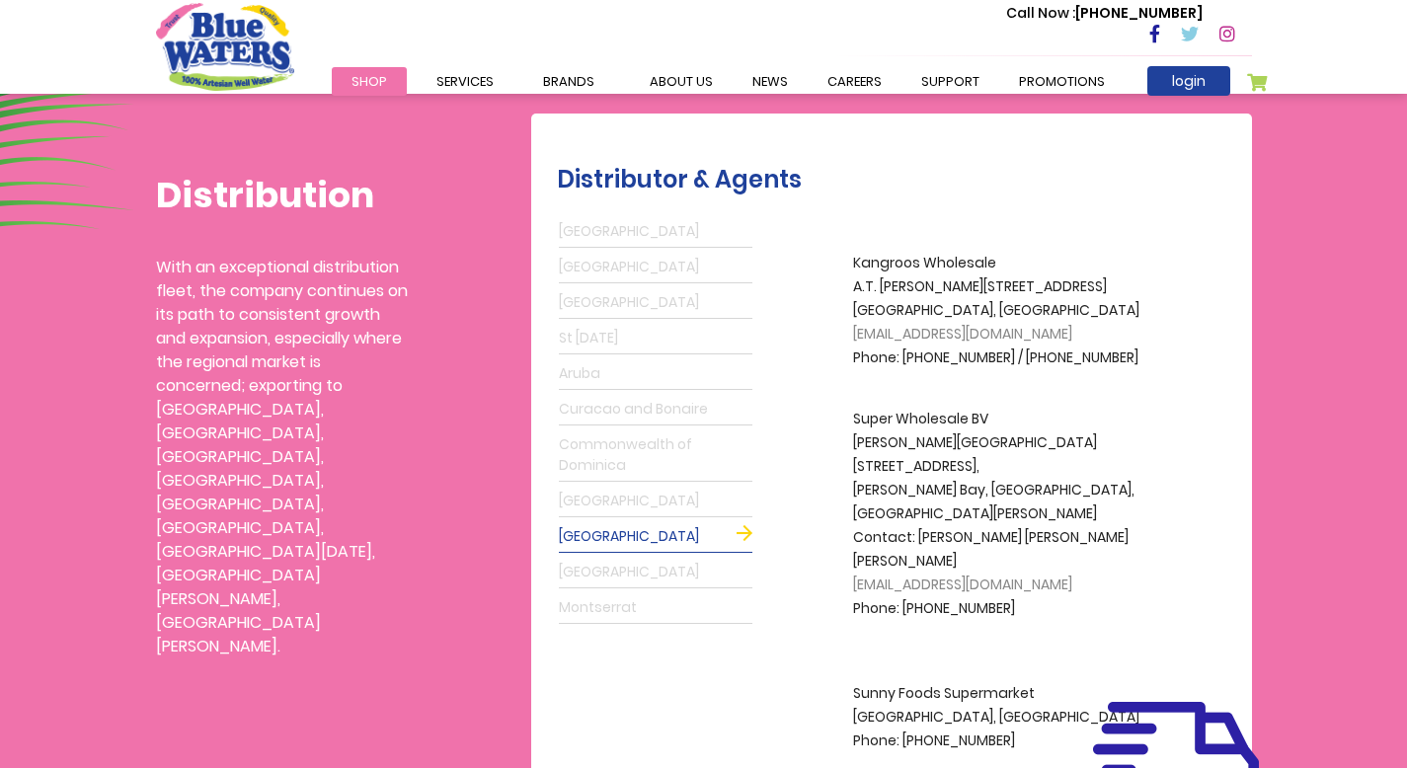
click at [608, 502] on link "Guyana" at bounding box center [656, 502] width 194 height 32
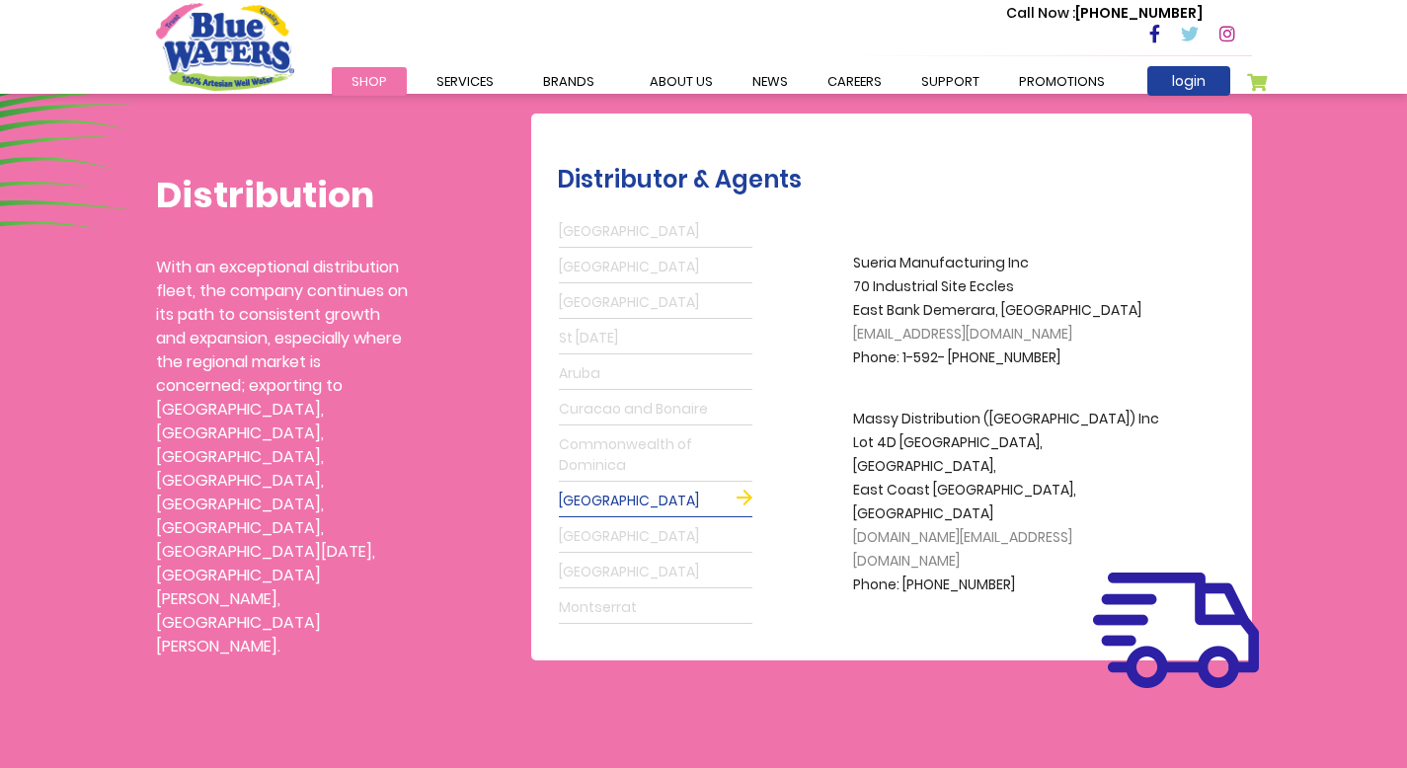
click at [611, 537] on link "St Maarten" at bounding box center [656, 537] width 194 height 32
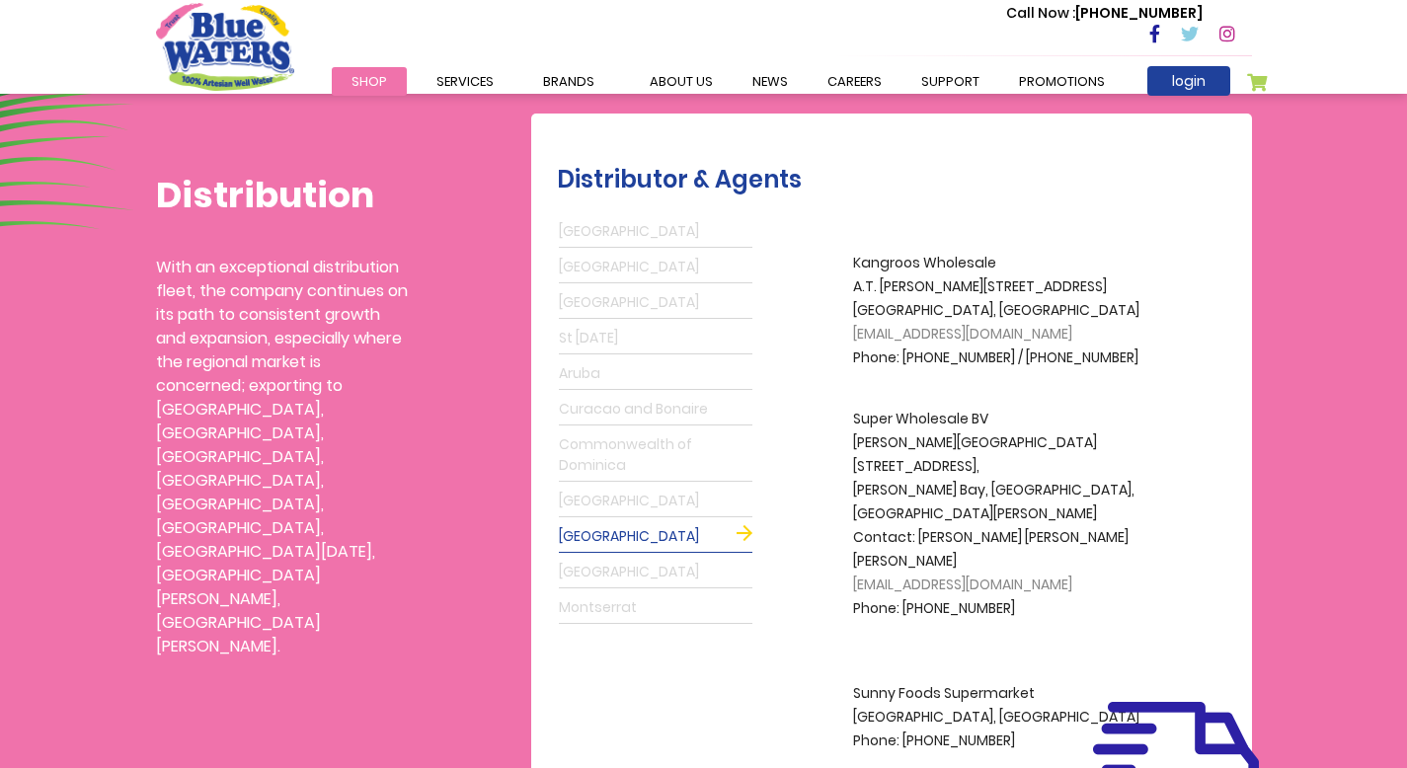
click at [611, 572] on link "Suriname" at bounding box center [656, 573] width 194 height 32
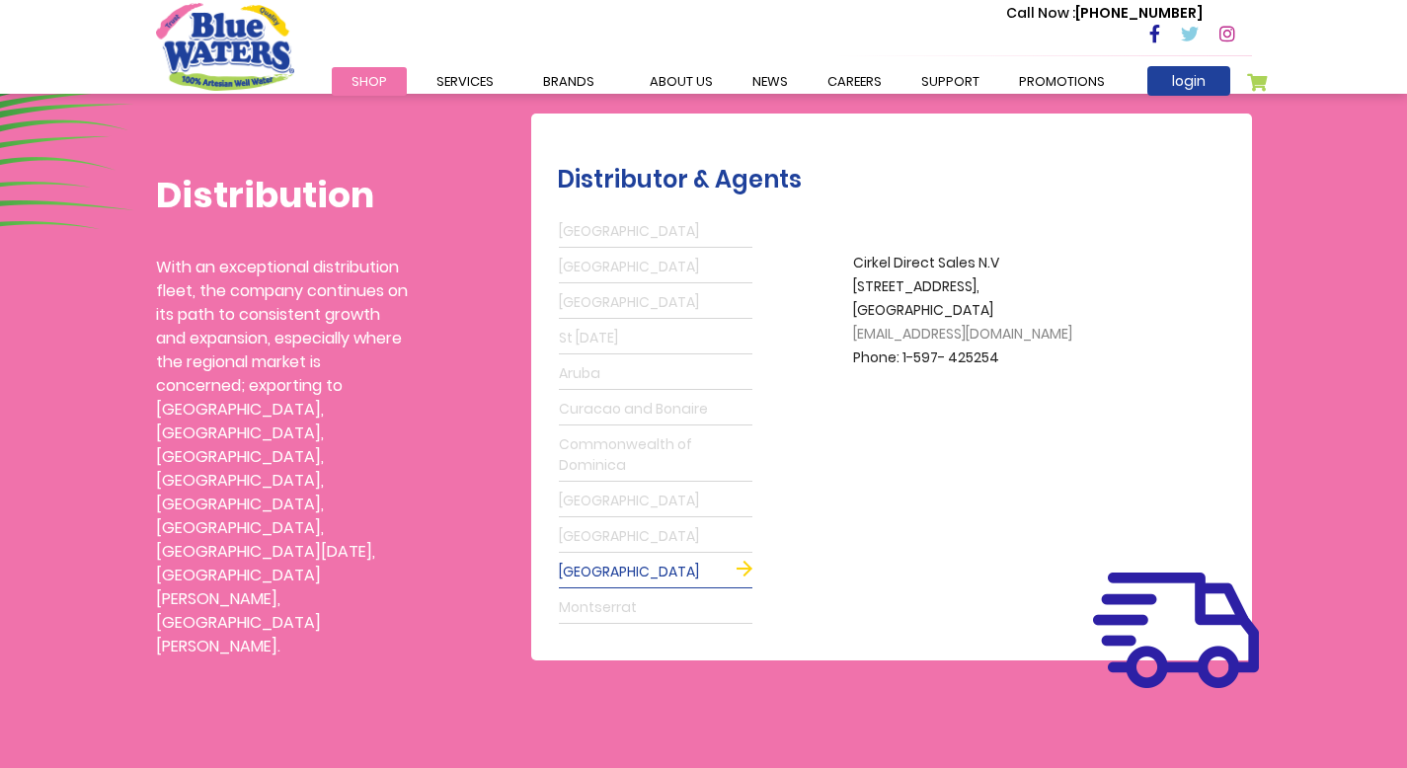
click at [611, 608] on link "Montserrat" at bounding box center [656, 609] width 194 height 32
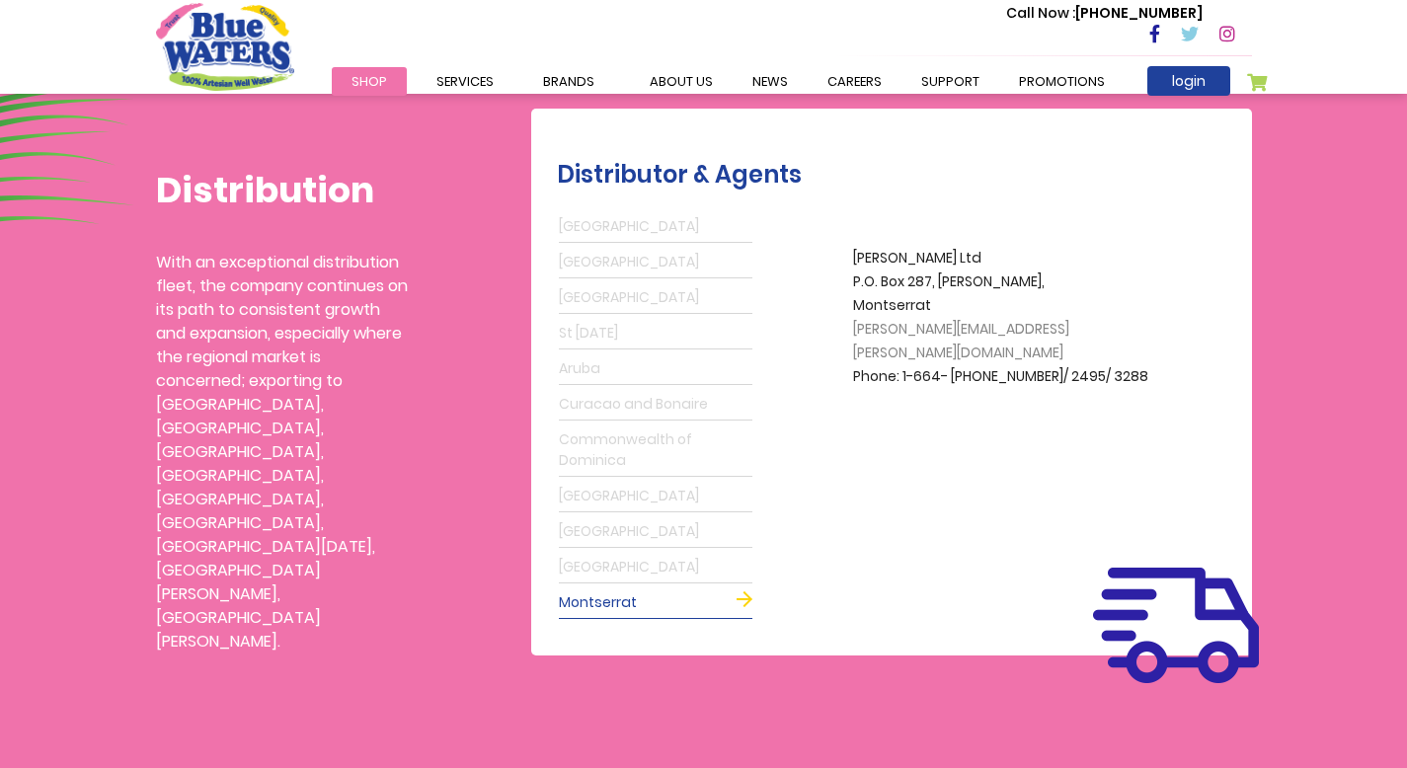
scroll to position [500, 0]
click at [598, 229] on link "Antigua" at bounding box center [656, 228] width 194 height 32
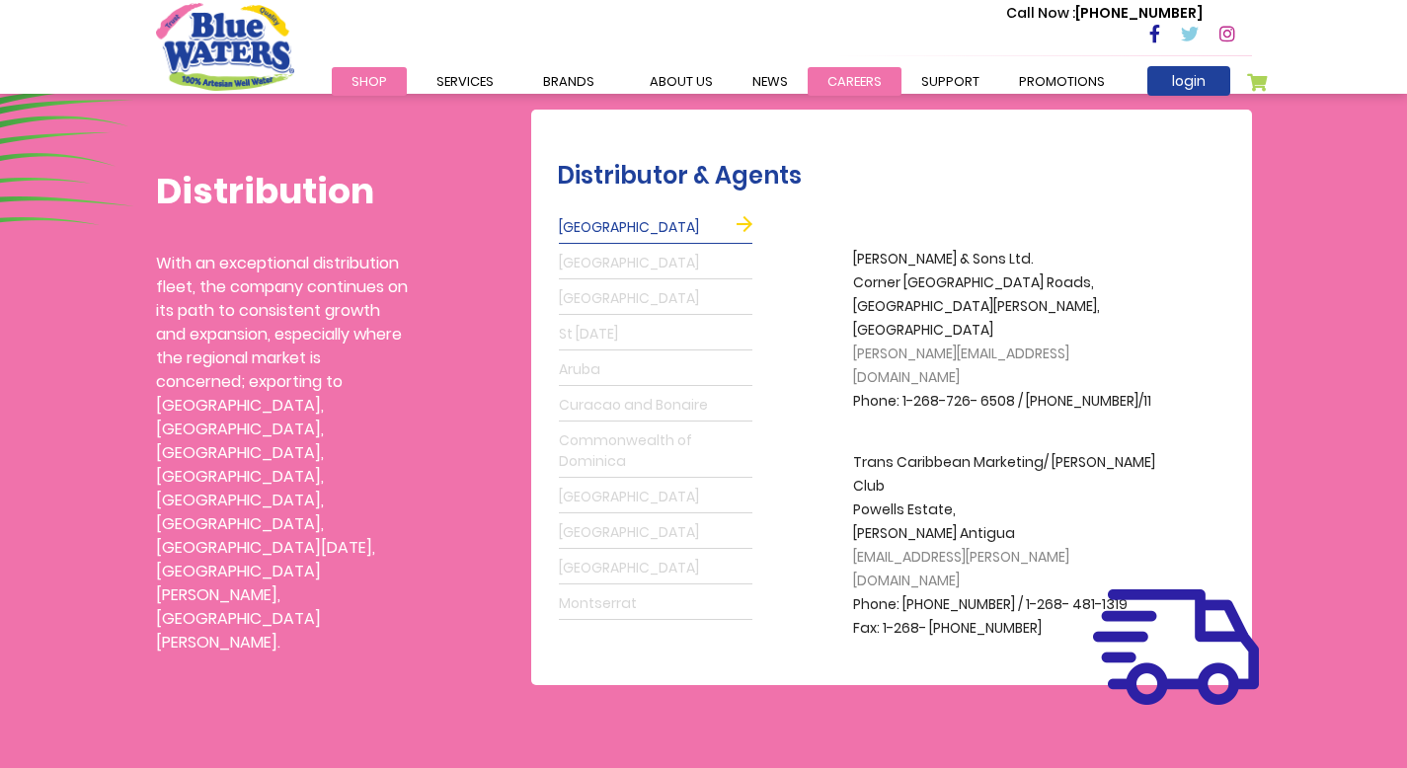
click at [852, 83] on link "careers" at bounding box center [855, 81] width 94 height 29
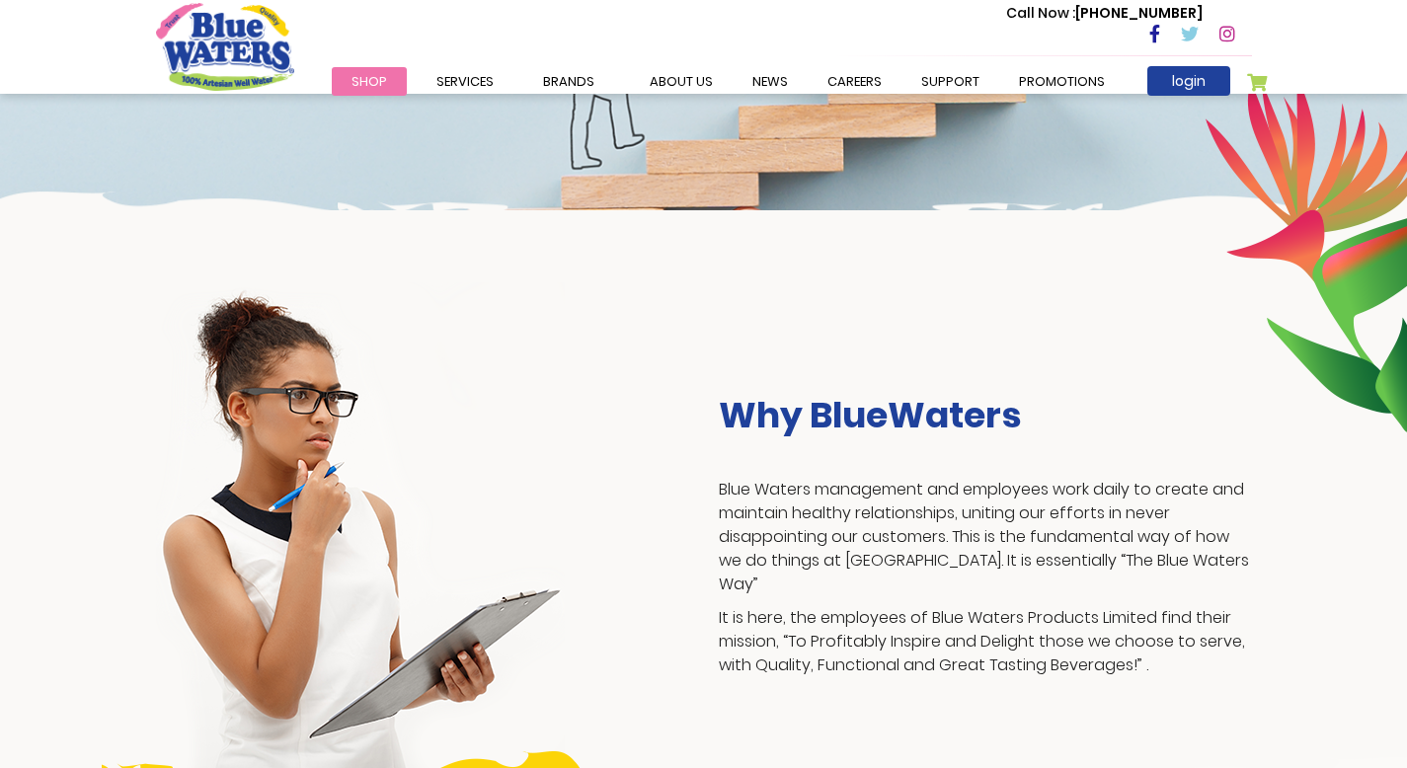
scroll to position [389, 0]
